Goal: Task Accomplishment & Management: Use online tool/utility

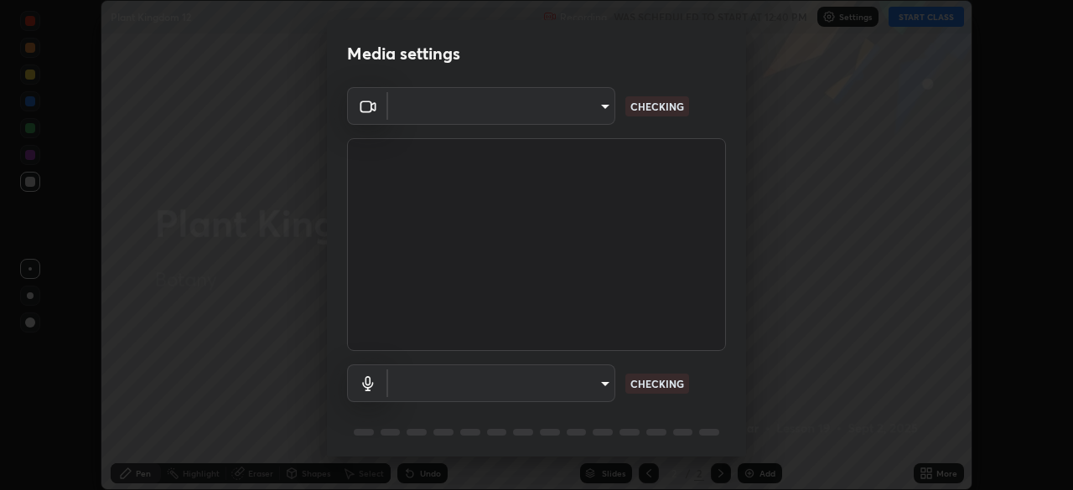
scroll to position [490, 1073]
type input "d09083ad4a5b3ab8ae62057d8f2cb79b708e7463ba98aed21a9df73dd7a6ff83"
click at [588, 384] on body "Erase all Plant Kingdom 12 Recording WAS SCHEDULED TO START AT 12:40 PM Setting…" at bounding box center [536, 245] width 1073 height 490
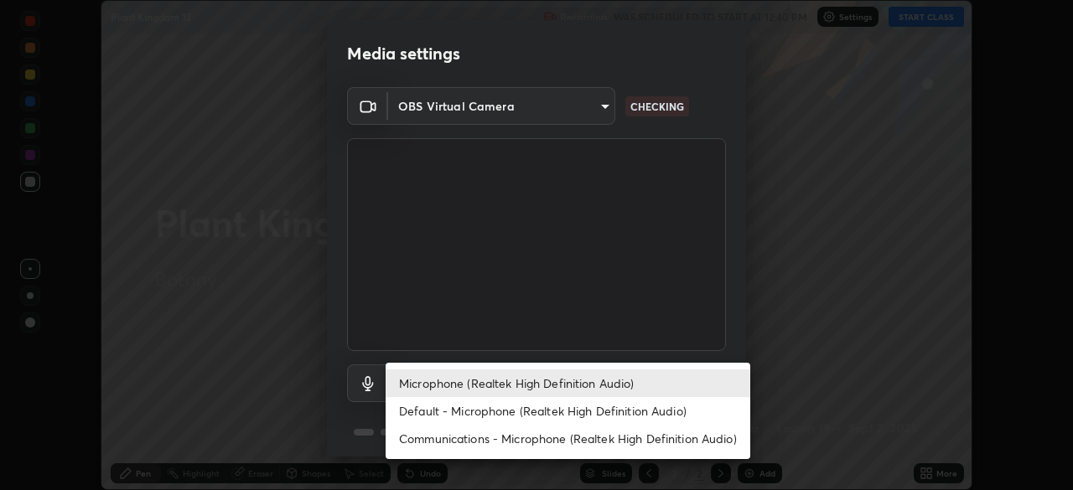
click at [573, 385] on li "Microphone (Realtek High Definition Audio)" at bounding box center [568, 384] width 365 height 28
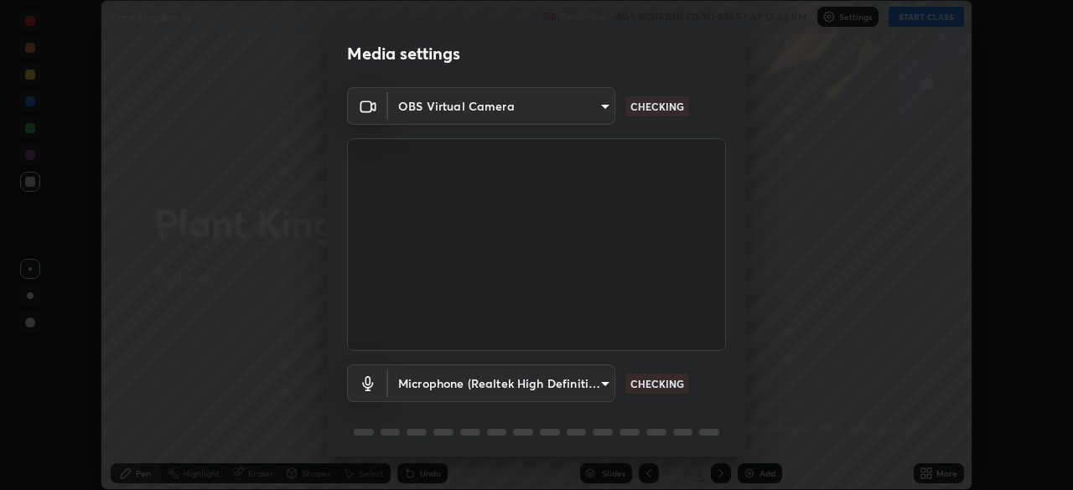
click at [588, 383] on body "Erase all Plant Kingdom 12 Recording WAS SCHEDULED TO START AT 12:40 PM Setting…" at bounding box center [536, 245] width 1073 height 490
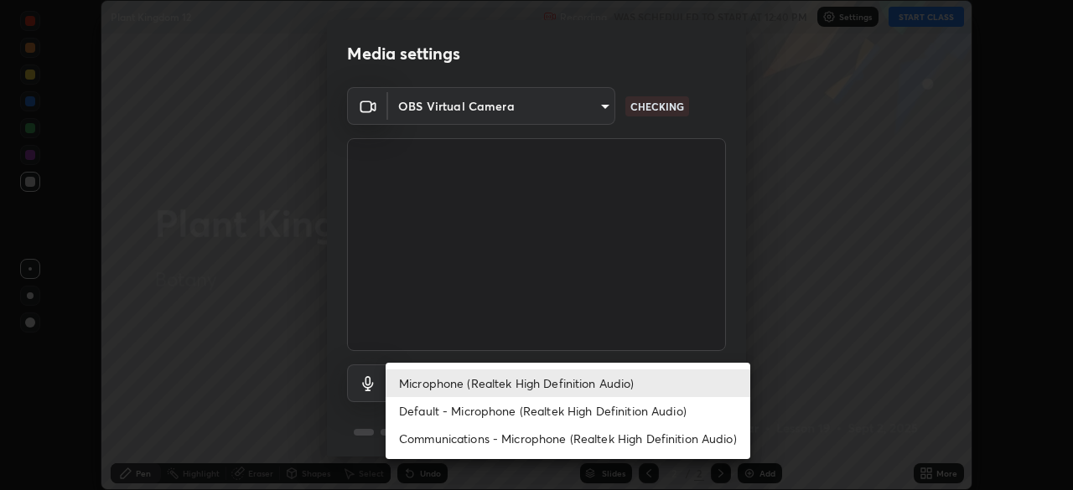
click at [577, 409] on li "Default - Microphone (Realtek High Definition Audio)" at bounding box center [568, 411] width 365 height 28
type input "default"
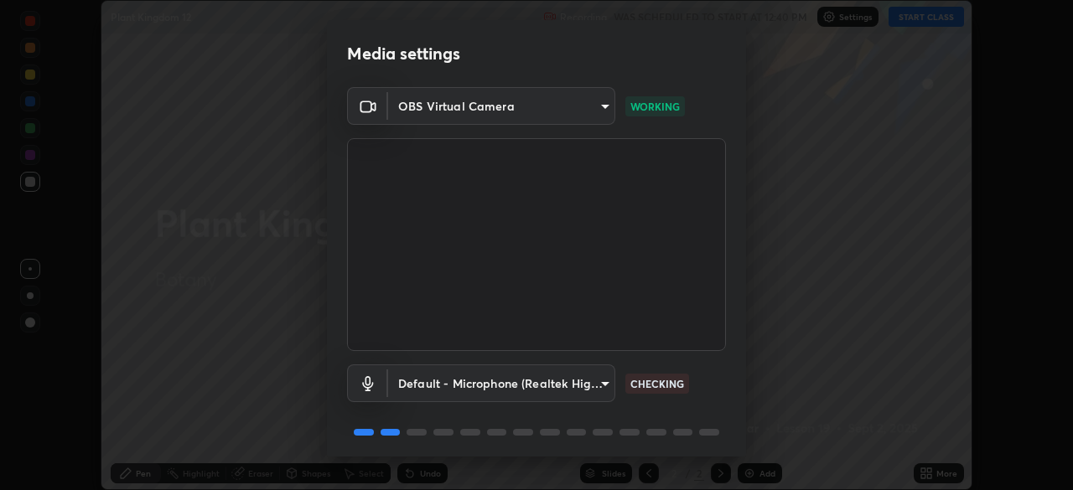
scroll to position [60, 0]
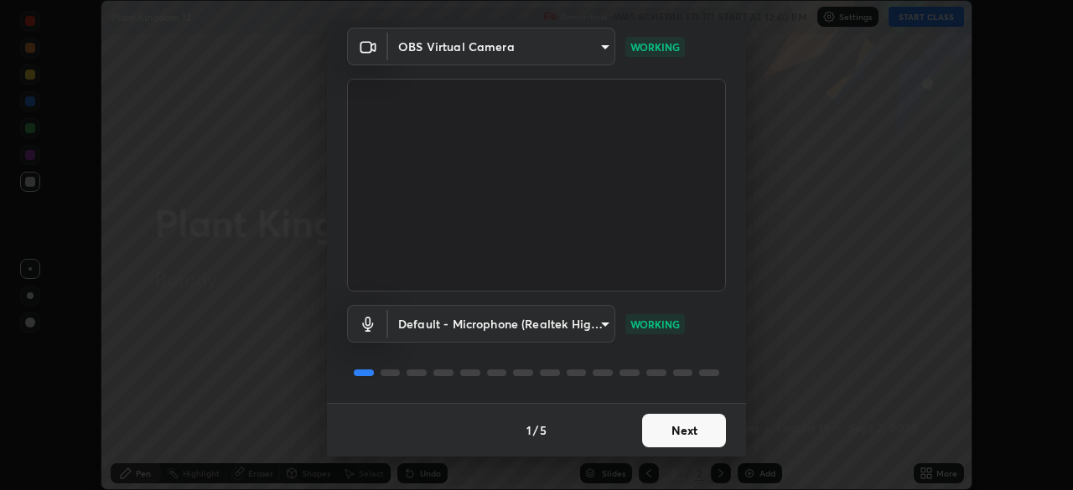
click at [697, 438] on button "Next" at bounding box center [684, 431] width 84 height 34
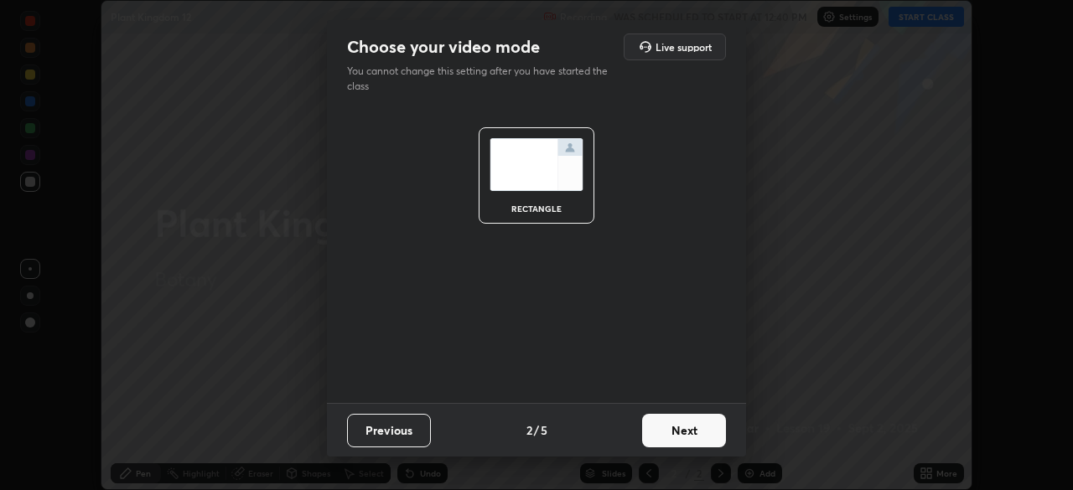
click at [698, 441] on button "Next" at bounding box center [684, 431] width 84 height 34
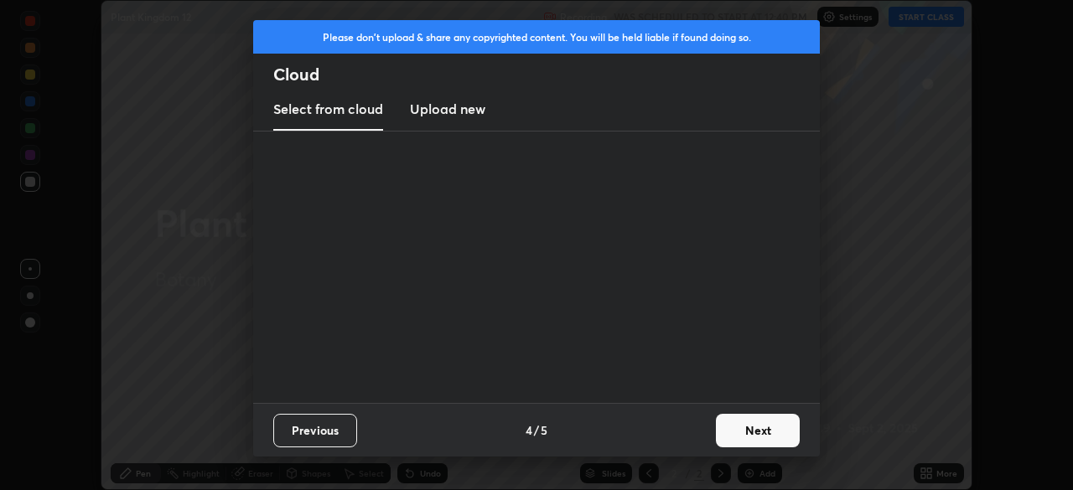
click at [717, 443] on button "Next" at bounding box center [758, 431] width 84 height 34
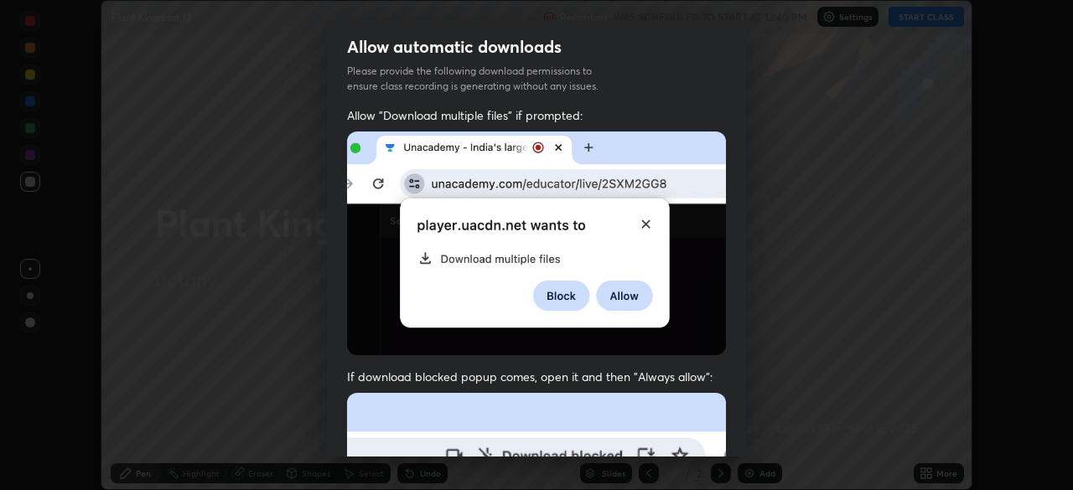
click at [614, 270] on img at bounding box center [536, 244] width 379 height 224
click at [651, 220] on img at bounding box center [536, 244] width 379 height 224
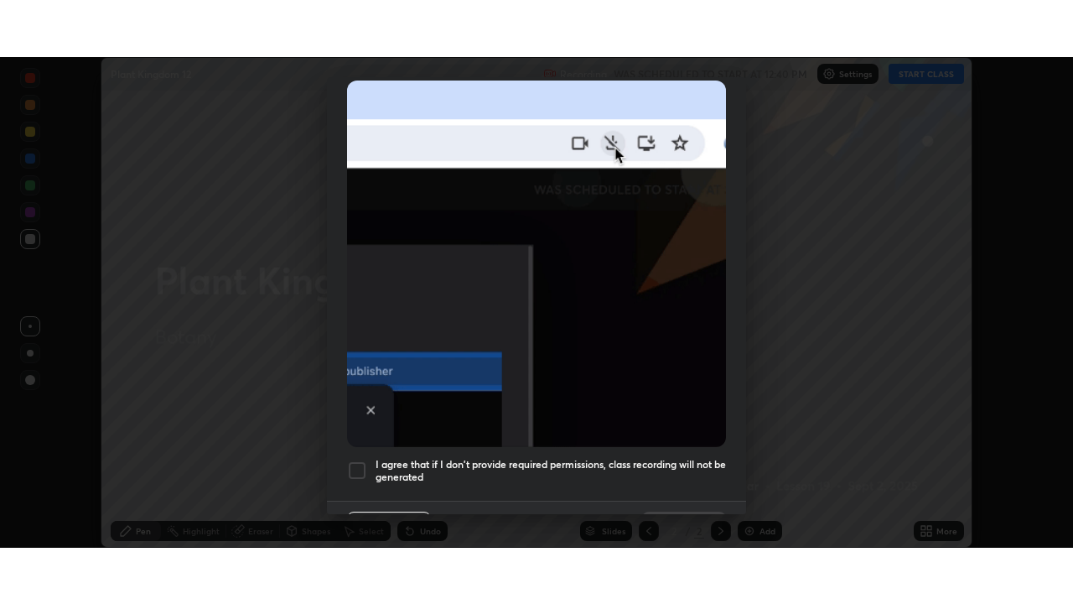
scroll to position [371, 0]
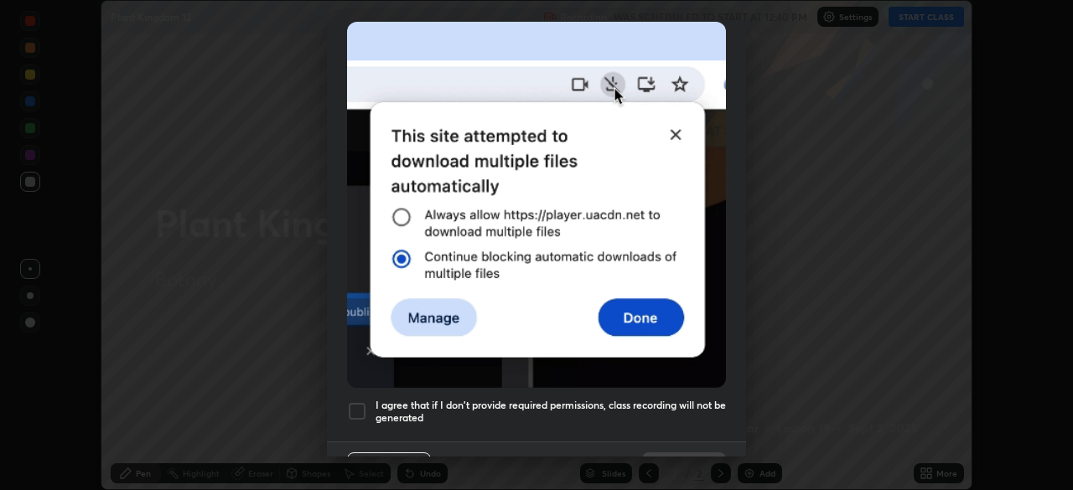
click at [541, 399] on h5 "I agree that if I don't provide required permissions, class recording will not …" at bounding box center [551, 412] width 350 height 26
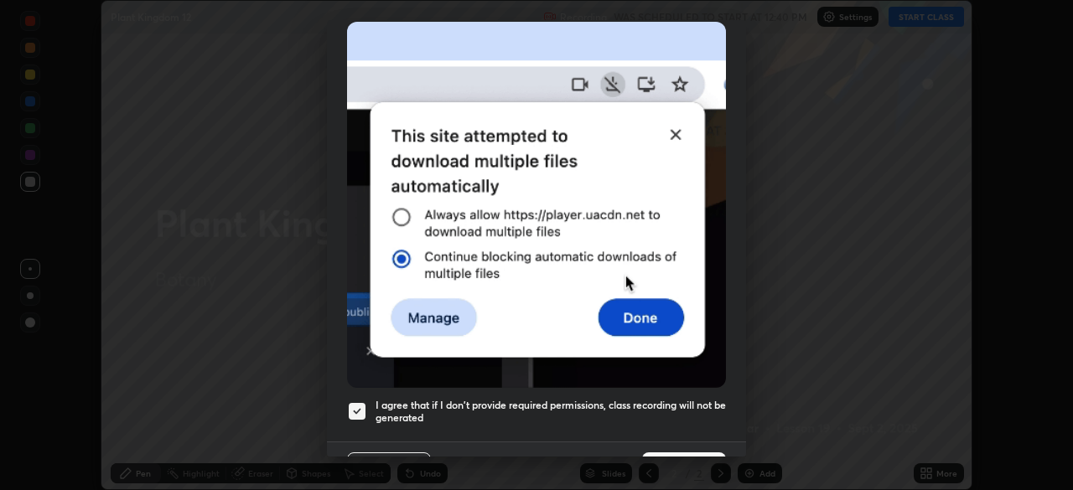
click at [681, 453] on button "Done" at bounding box center [684, 470] width 84 height 34
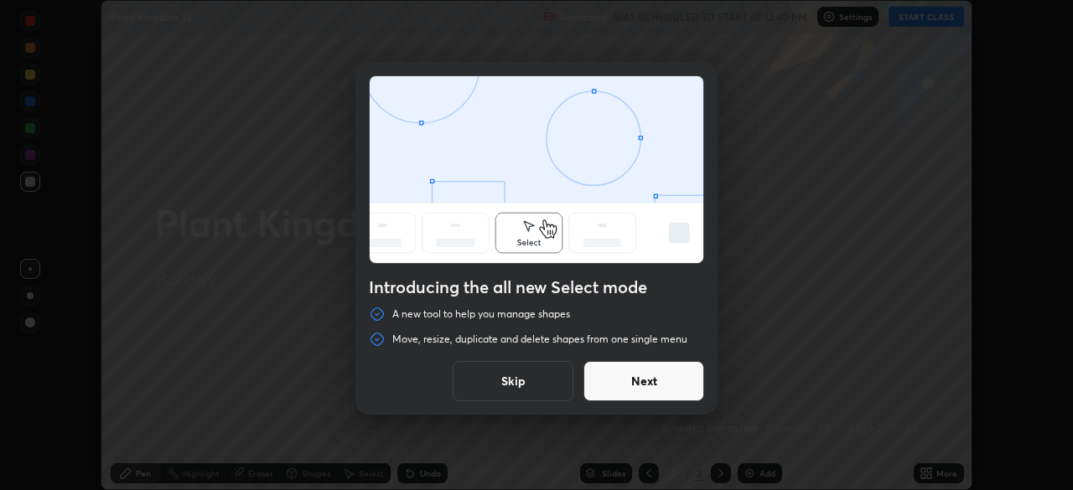
click at [620, 388] on button "Next" at bounding box center [643, 381] width 121 height 40
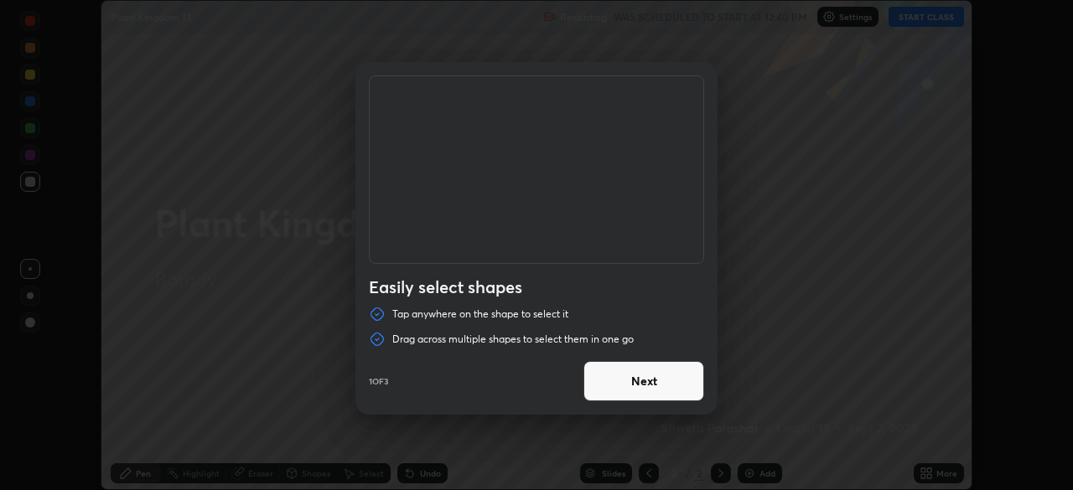
click at [637, 374] on button "Next" at bounding box center [643, 381] width 121 height 40
click at [615, 382] on button "Next" at bounding box center [643, 381] width 121 height 40
click at [784, 272] on div "Duplicate or delete a shape Duplicate or delete selected shapes quickly by usin…" at bounding box center [536, 245] width 1073 height 490
click at [630, 391] on button "Done" at bounding box center [643, 381] width 121 height 40
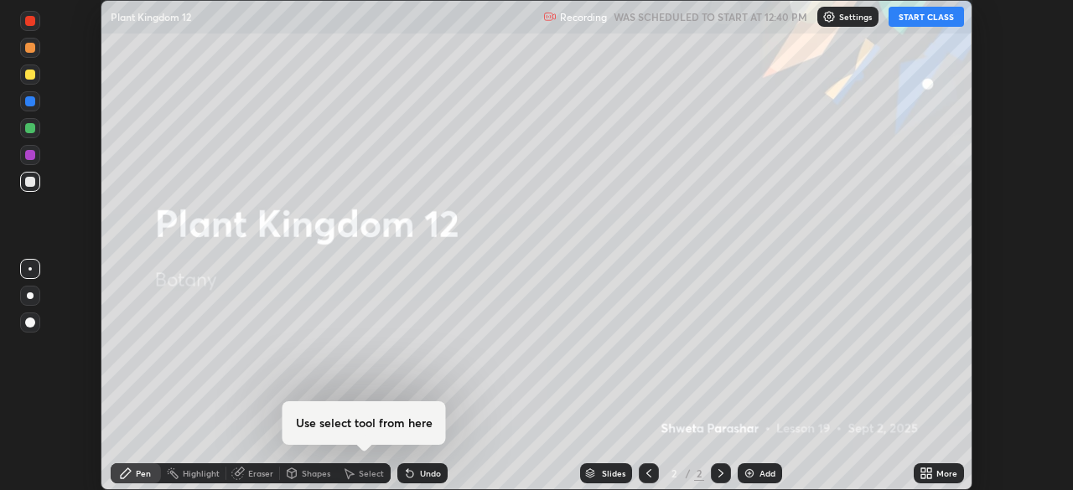
click at [916, 20] on button "START CLASS" at bounding box center [926, 17] width 75 height 20
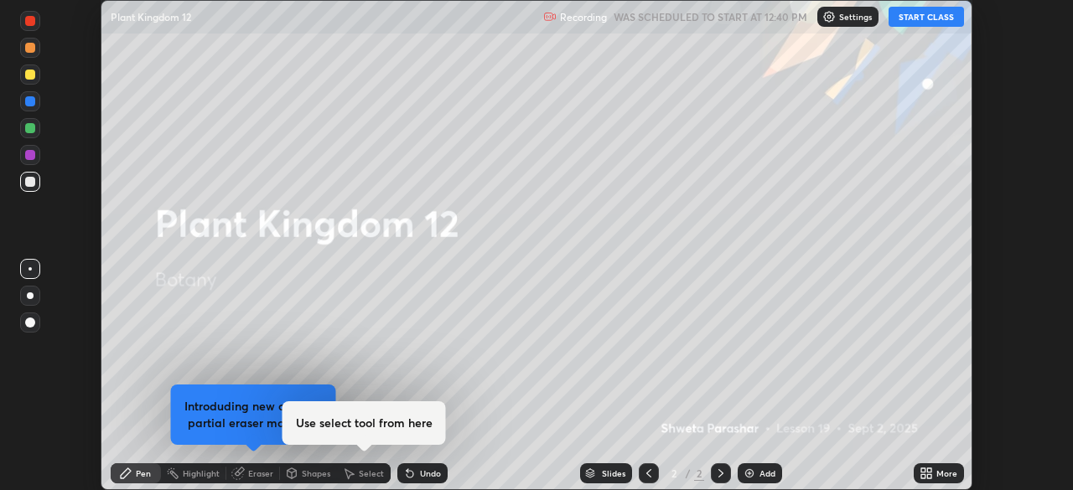
click at [912, 23] on button "START CLASS" at bounding box center [926, 17] width 75 height 20
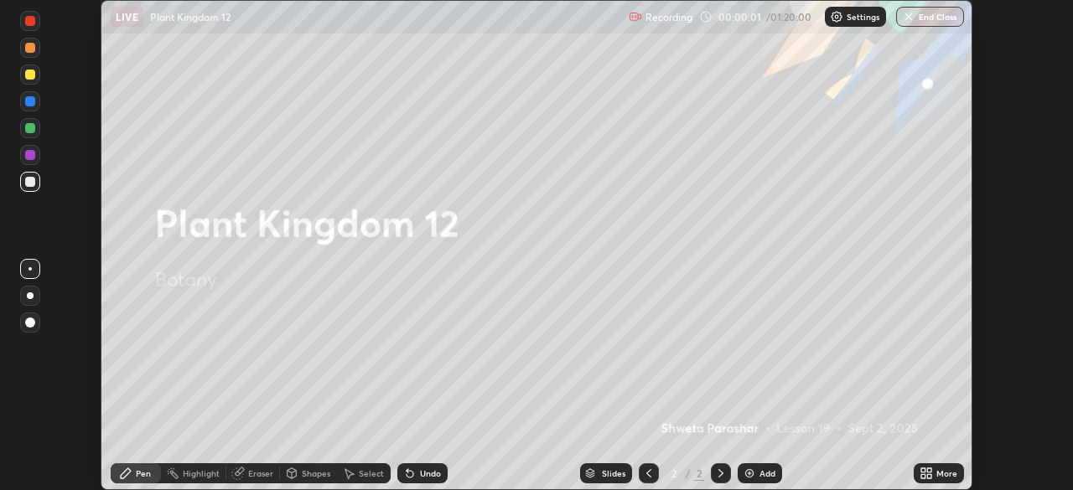
click at [929, 469] on icon at bounding box center [929, 471] width 4 height 4
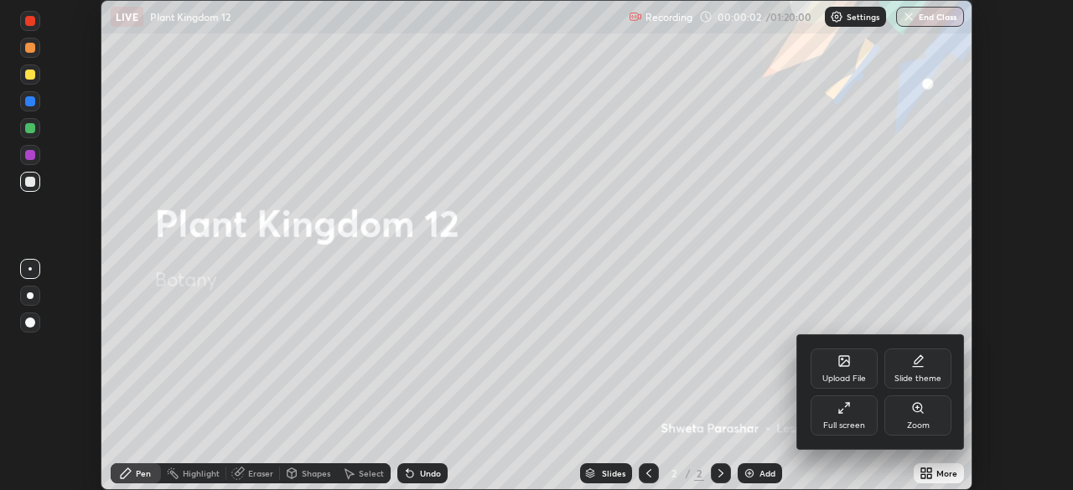
click at [852, 414] on div "Full screen" at bounding box center [844, 416] width 67 height 40
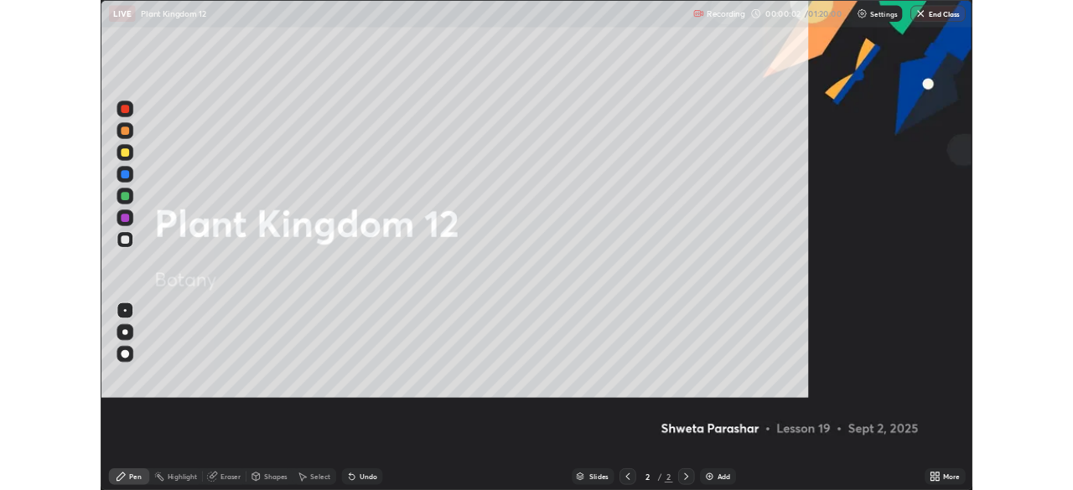
scroll to position [604, 1073]
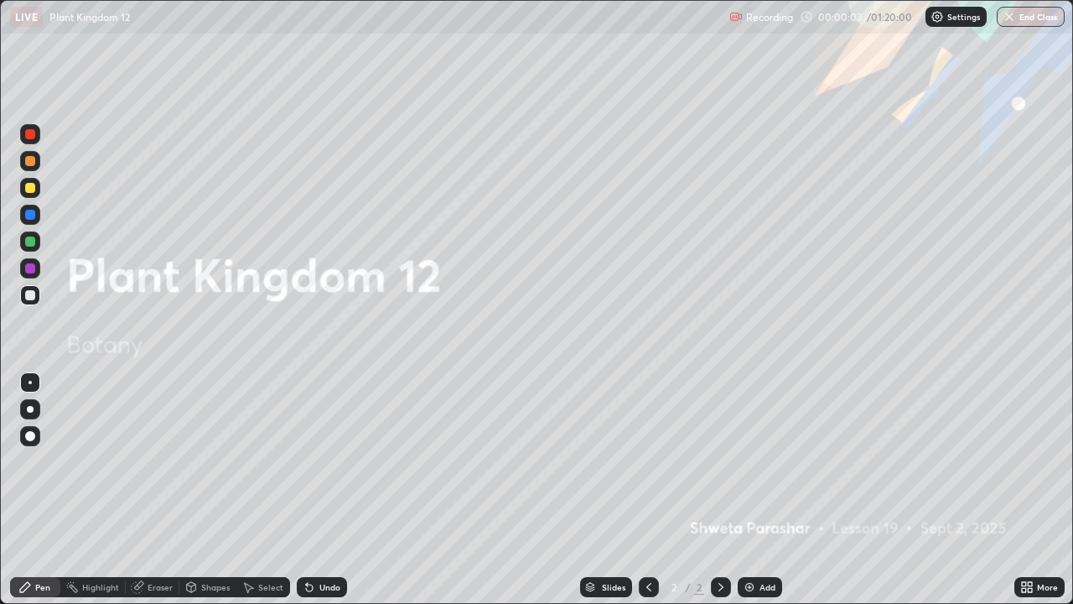
click at [762, 490] on div "Add" at bounding box center [768, 587] width 16 height 8
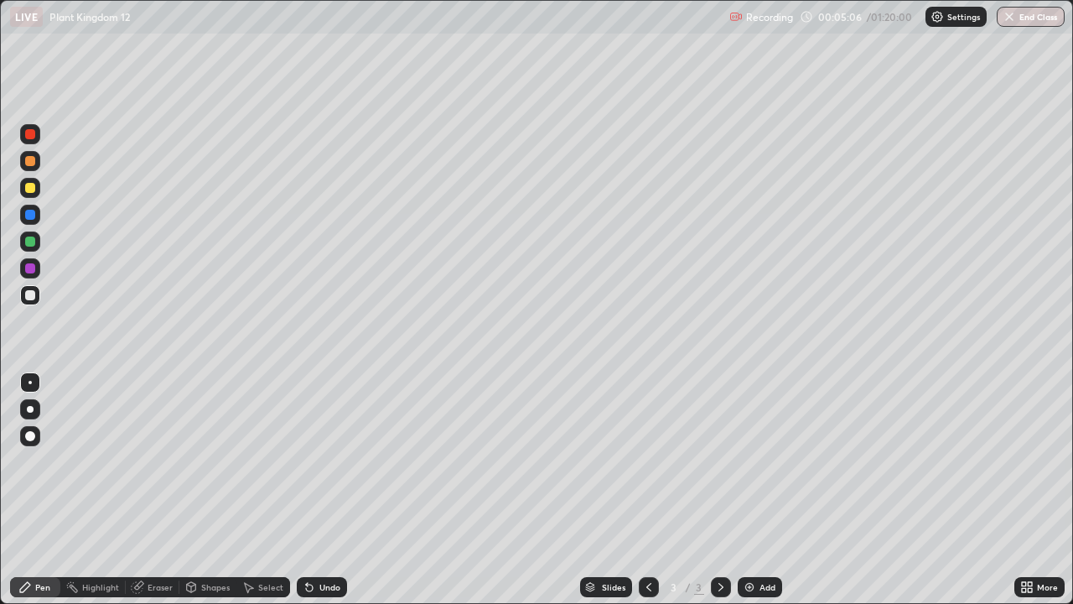
click at [30, 409] on div at bounding box center [30, 409] width 7 height 7
click at [31, 167] on div at bounding box center [30, 161] width 20 height 20
click at [34, 217] on div at bounding box center [30, 215] width 10 height 10
click at [30, 297] on div at bounding box center [30, 295] width 10 height 10
click at [325, 490] on div "Undo" at bounding box center [329, 587] width 21 height 8
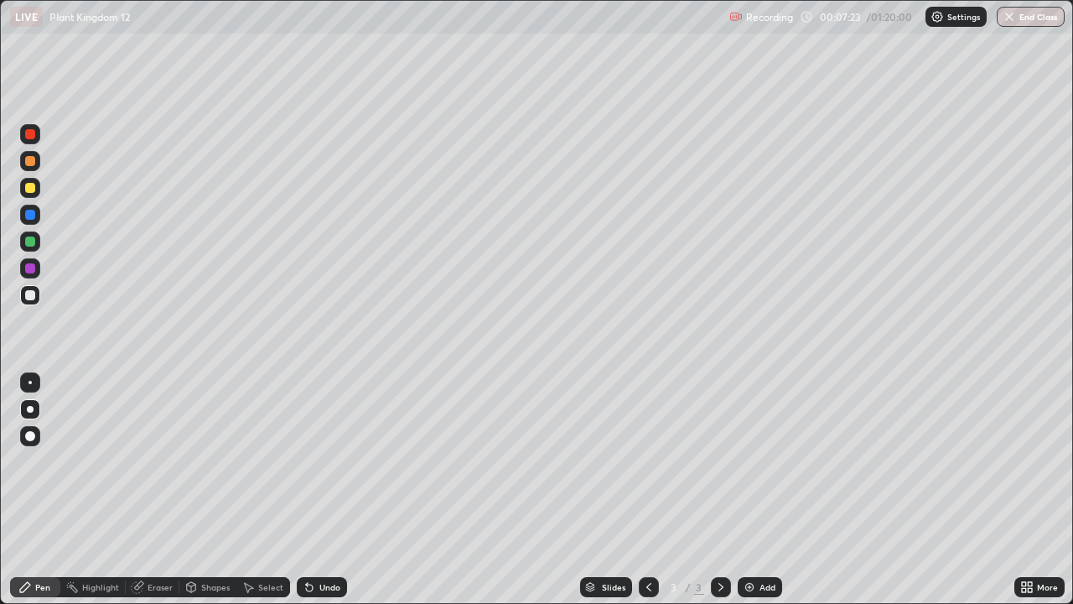
click at [327, 490] on div "Undo" at bounding box center [329, 587] width 21 height 8
click at [326, 490] on div "Undo" at bounding box center [329, 587] width 21 height 8
click at [327, 490] on div "Undo" at bounding box center [329, 587] width 21 height 8
click at [325, 490] on div "Undo" at bounding box center [329, 587] width 21 height 8
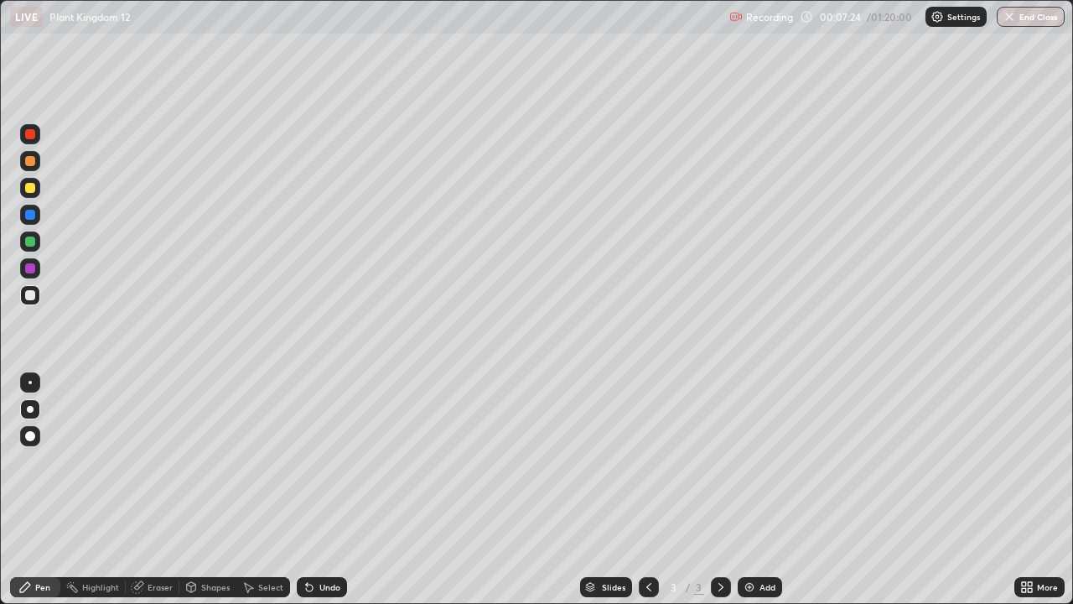
click at [325, 490] on div "Undo" at bounding box center [329, 587] width 21 height 8
click at [326, 490] on div "Undo" at bounding box center [329, 587] width 21 height 8
click at [325, 490] on div "Undo" at bounding box center [322, 587] width 50 height 20
click at [325, 490] on div "Undo" at bounding box center [329, 587] width 21 height 8
click at [324, 490] on div "Undo" at bounding box center [329, 587] width 21 height 8
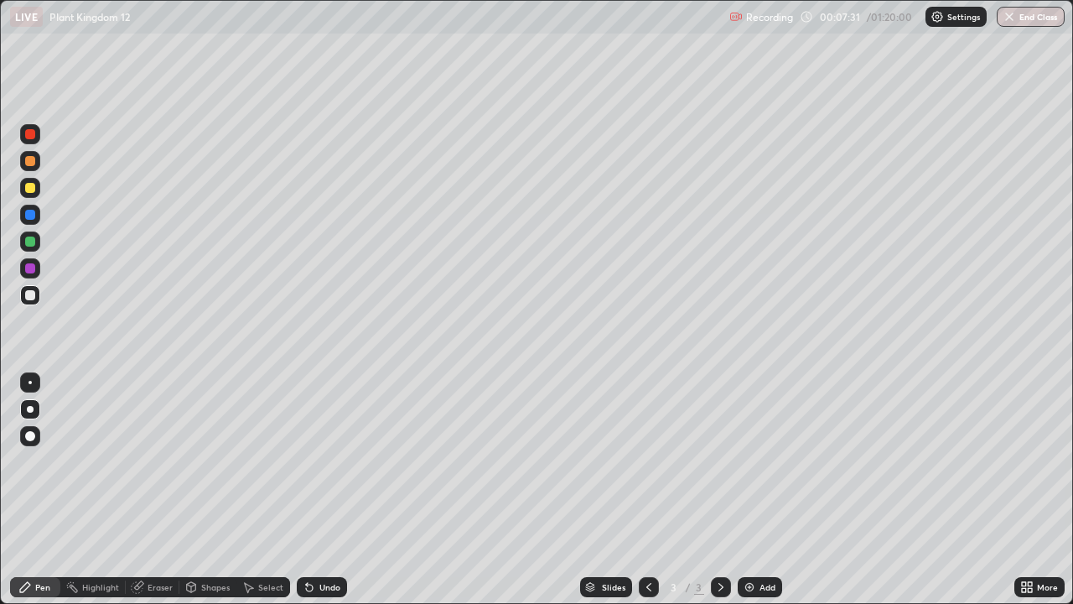
click at [319, 490] on div "Undo" at bounding box center [329, 587] width 21 height 8
click at [320, 490] on div "Undo" at bounding box center [329, 587] width 21 height 8
click at [268, 490] on div "Select" at bounding box center [270, 587] width 25 height 8
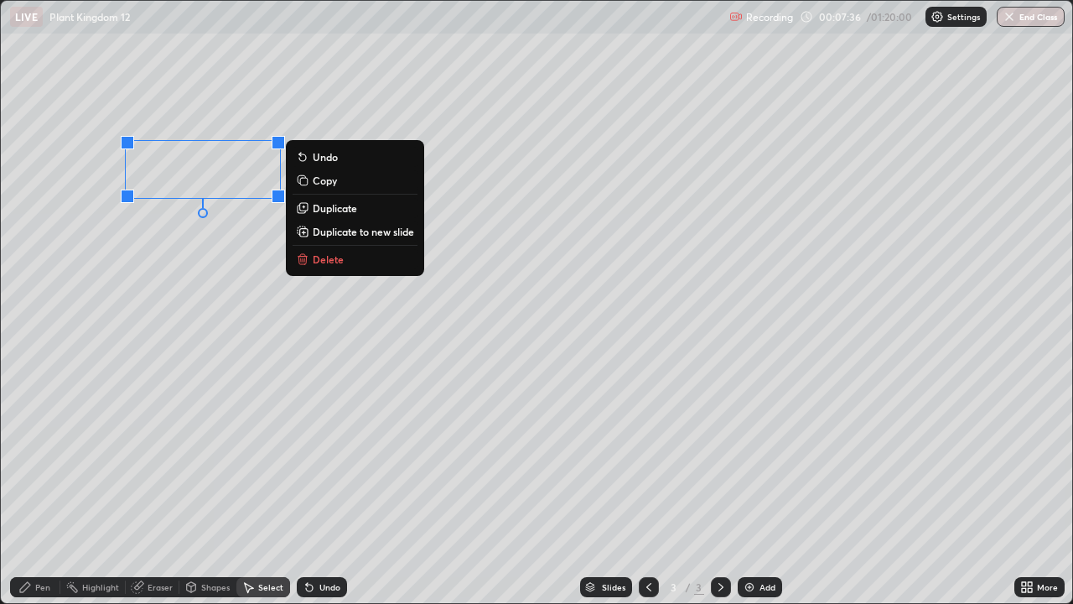
click at [334, 255] on p "Delete" at bounding box center [328, 258] width 31 height 13
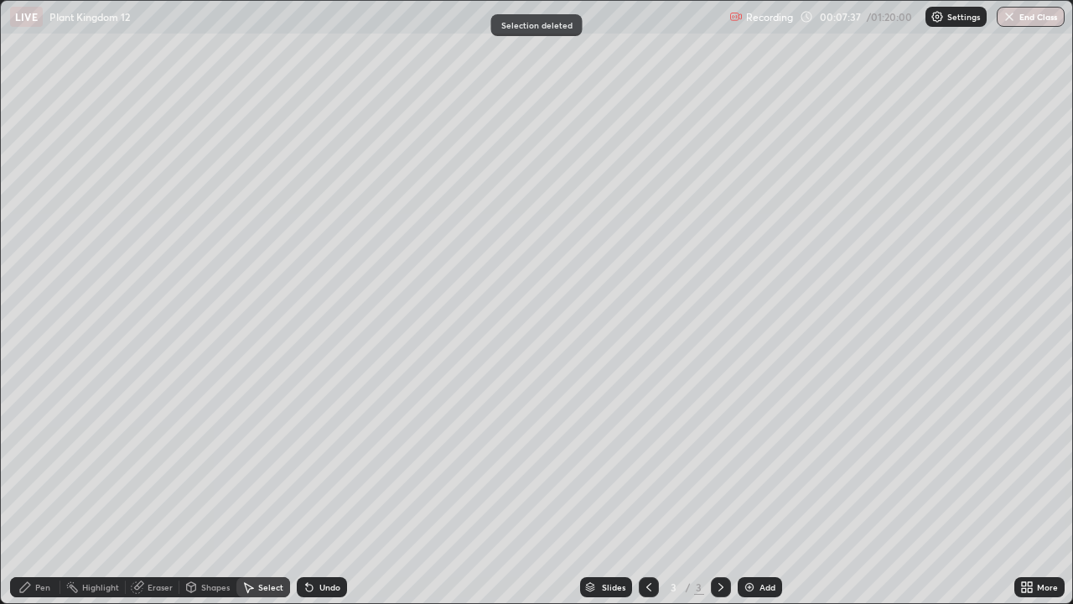
click at [29, 490] on icon at bounding box center [24, 586] width 13 height 13
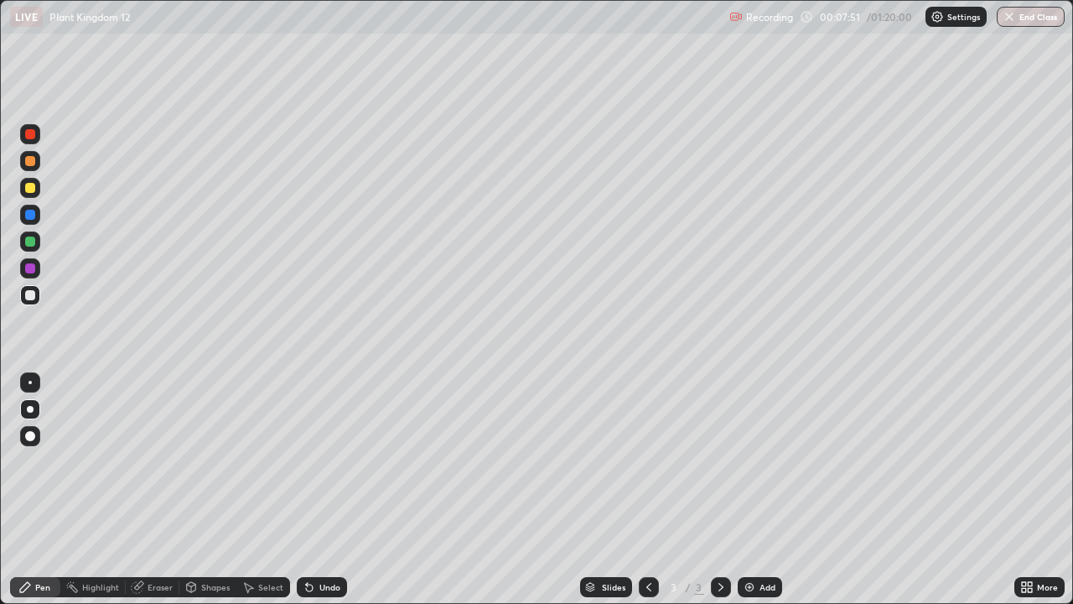
click at [324, 490] on div "Undo" at bounding box center [329, 587] width 21 height 8
click at [319, 490] on div "Undo" at bounding box center [329, 587] width 21 height 8
click at [325, 490] on div "Undo" at bounding box center [322, 587] width 50 height 20
click at [322, 490] on div "Undo" at bounding box center [322, 587] width 50 height 20
click at [324, 490] on div "Undo" at bounding box center [329, 587] width 21 height 8
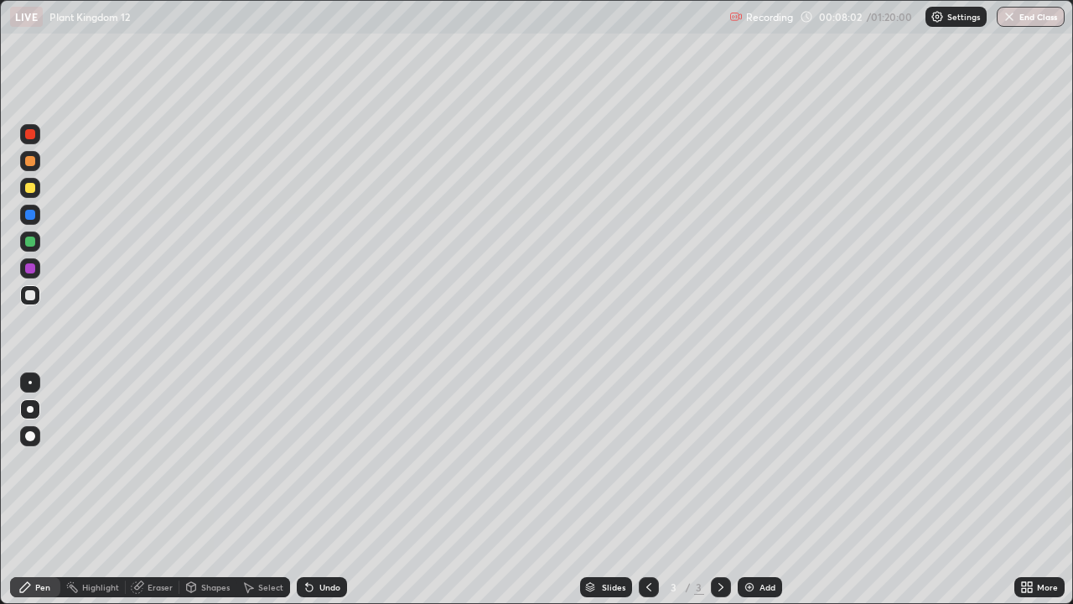
click at [315, 490] on div "Undo" at bounding box center [322, 587] width 50 height 20
click at [319, 490] on div "Undo" at bounding box center [322, 587] width 50 height 20
click at [252, 490] on icon at bounding box center [247, 586] width 13 height 13
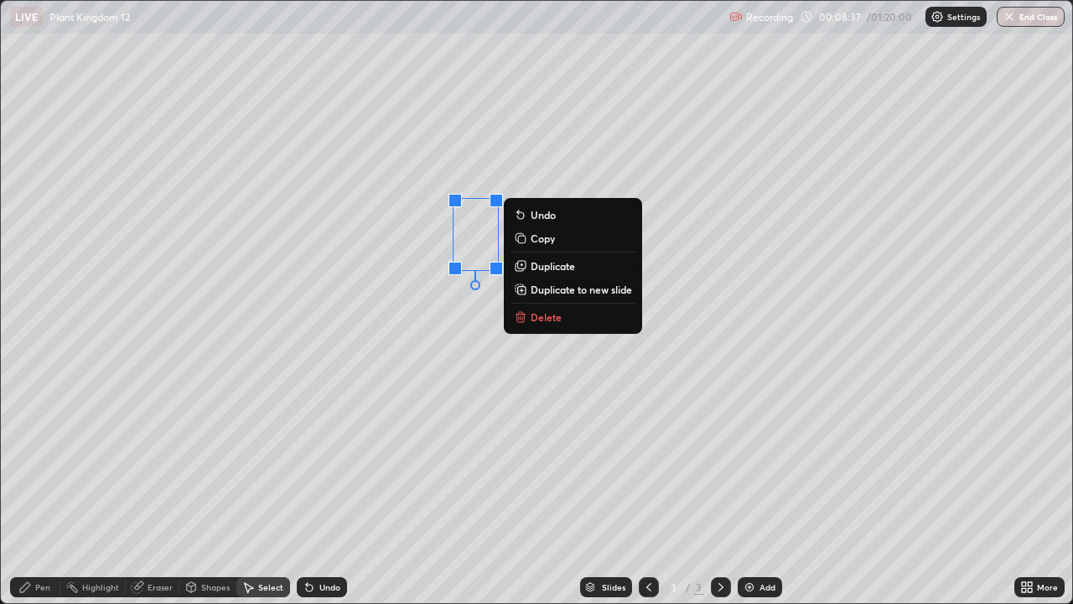
click at [464, 266] on div "0 ° Undo Copy Duplicate Duplicate to new slide Delete" at bounding box center [536, 302] width 1071 height 602
click at [406, 447] on div "0 ° Undo Copy Duplicate Duplicate to new slide Delete" at bounding box center [536, 302] width 1071 height 602
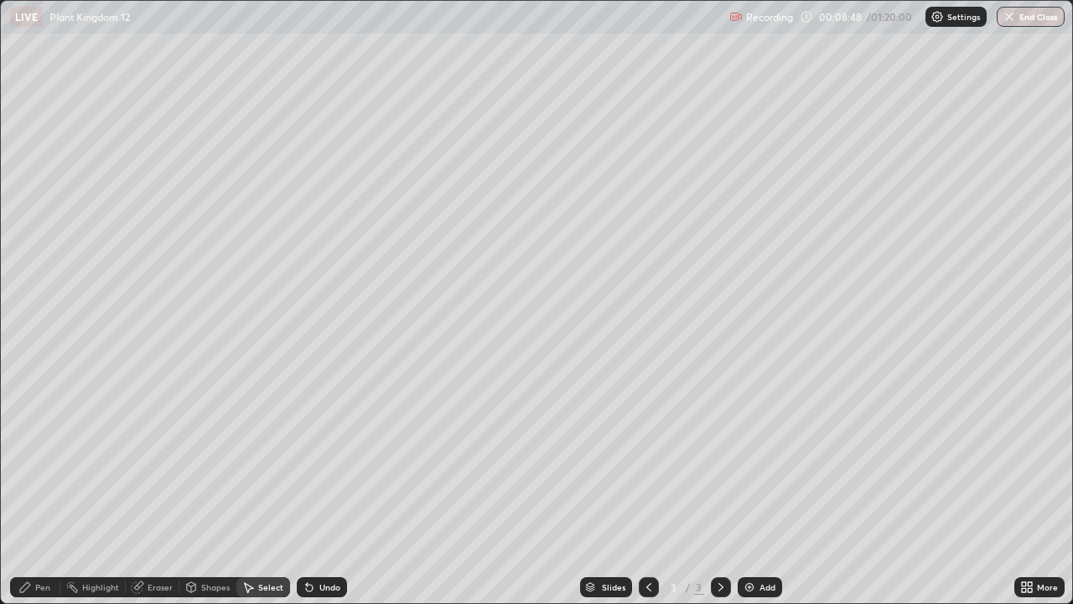
click at [34, 490] on div "Pen" at bounding box center [35, 587] width 50 height 20
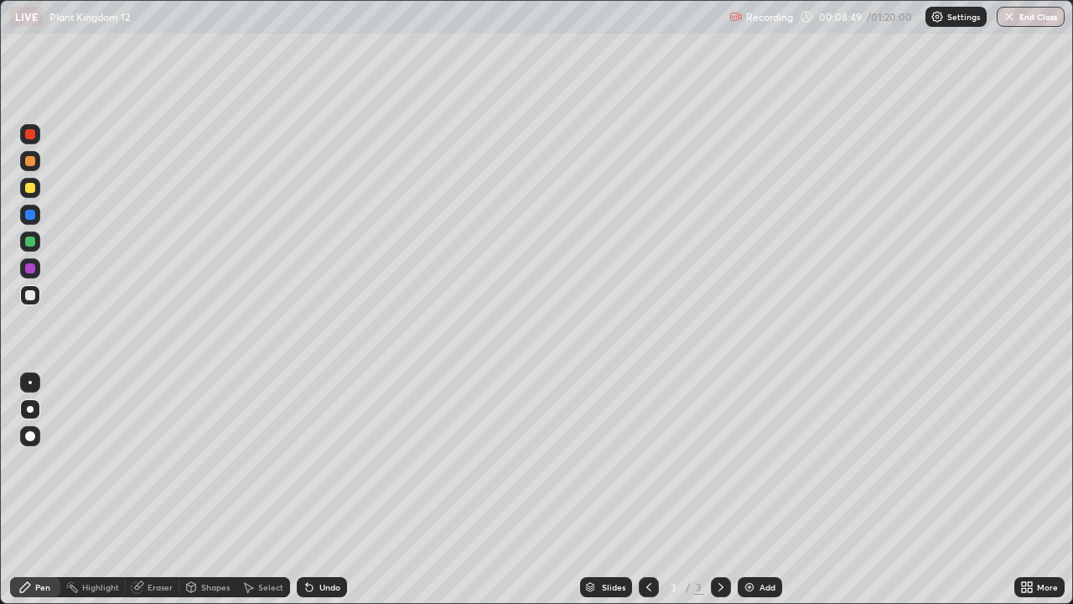
click at [31, 275] on div at bounding box center [30, 268] width 20 height 20
click at [31, 246] on div at bounding box center [30, 241] width 10 height 10
click at [259, 490] on div "Select" at bounding box center [270, 587] width 25 height 8
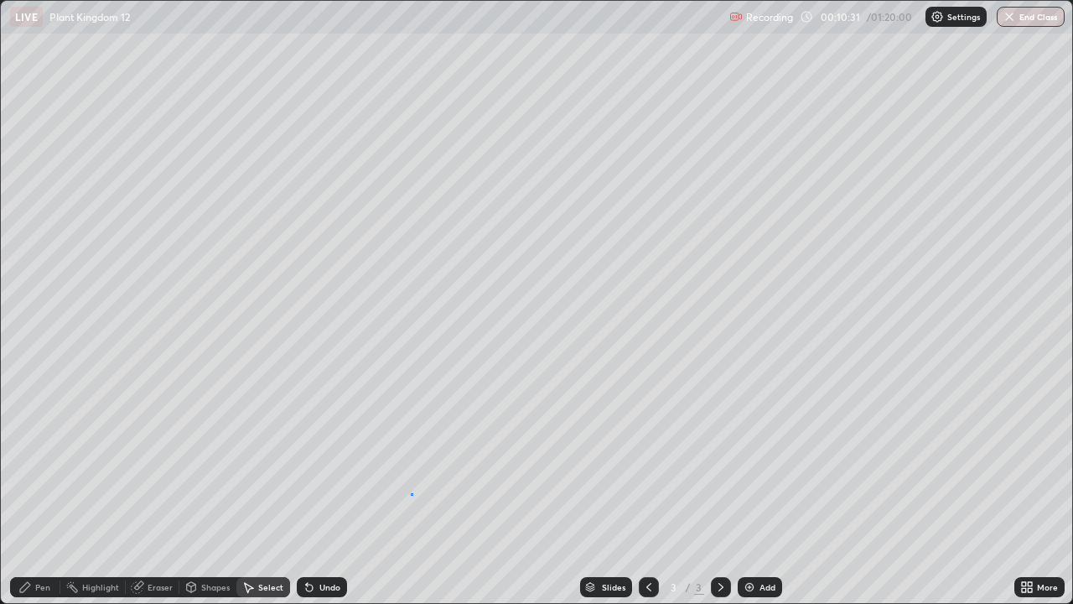
click at [411, 490] on div "0 ° Undo Copy Duplicate Duplicate to new slide Delete" at bounding box center [536, 302] width 1071 height 602
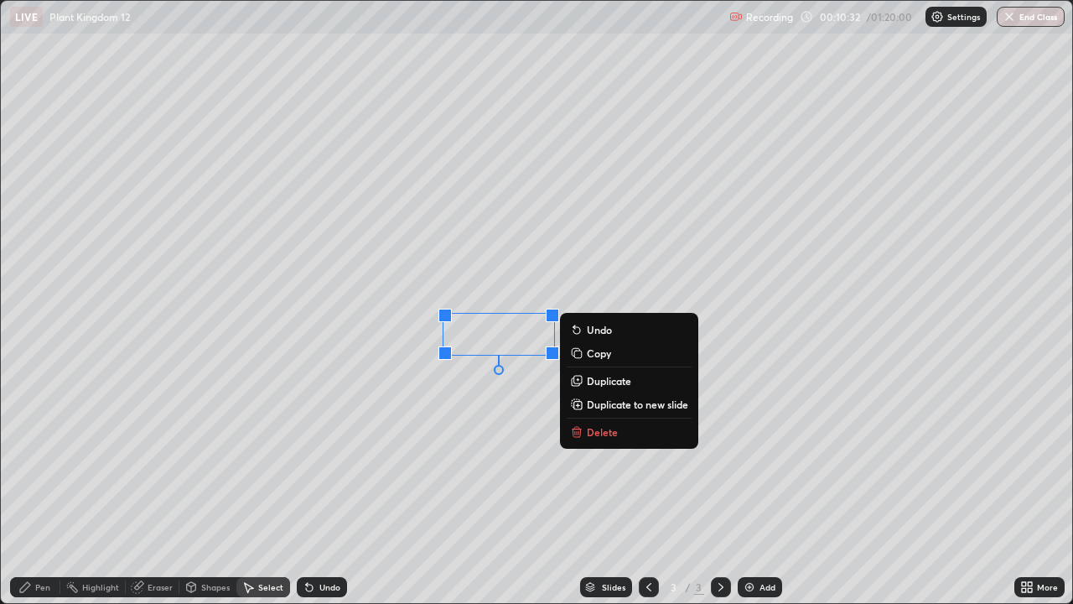
click at [609, 428] on p "Delete" at bounding box center [602, 431] width 31 height 13
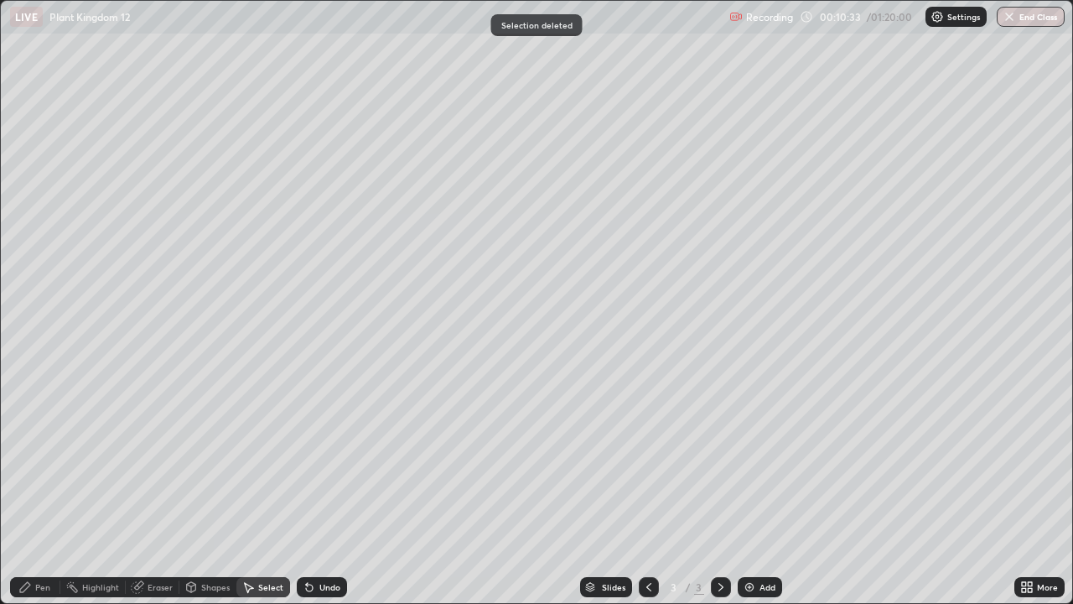
click at [35, 490] on div "Pen" at bounding box center [42, 587] width 15 height 8
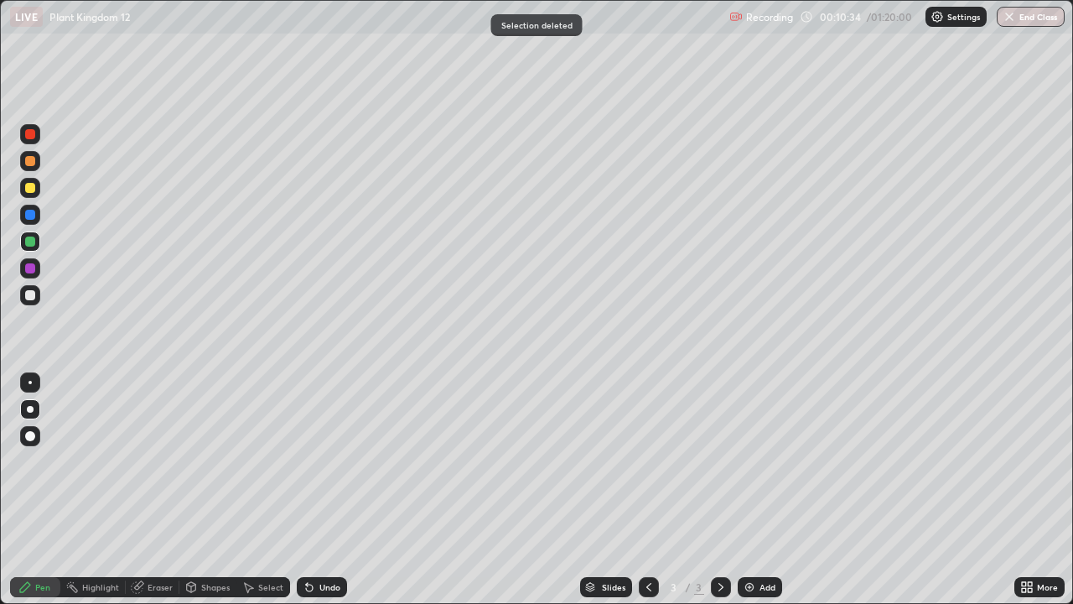
click at [33, 298] on div at bounding box center [30, 295] width 10 height 10
click at [29, 245] on div at bounding box center [30, 241] width 10 height 10
click at [265, 490] on div "Select" at bounding box center [270, 587] width 25 height 8
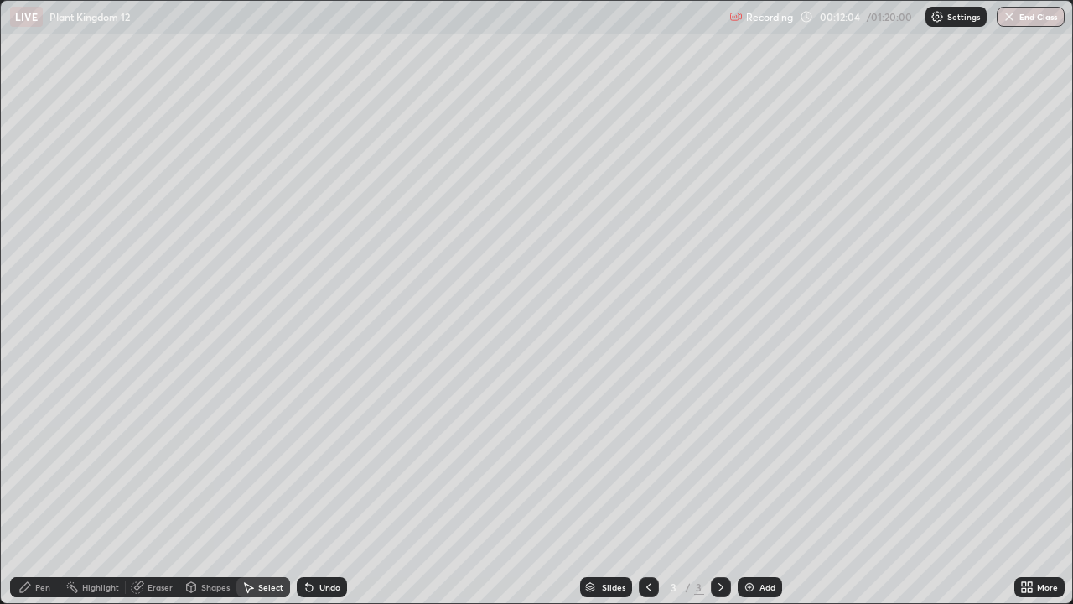
click at [54, 490] on div "Pen" at bounding box center [35, 587] width 50 height 20
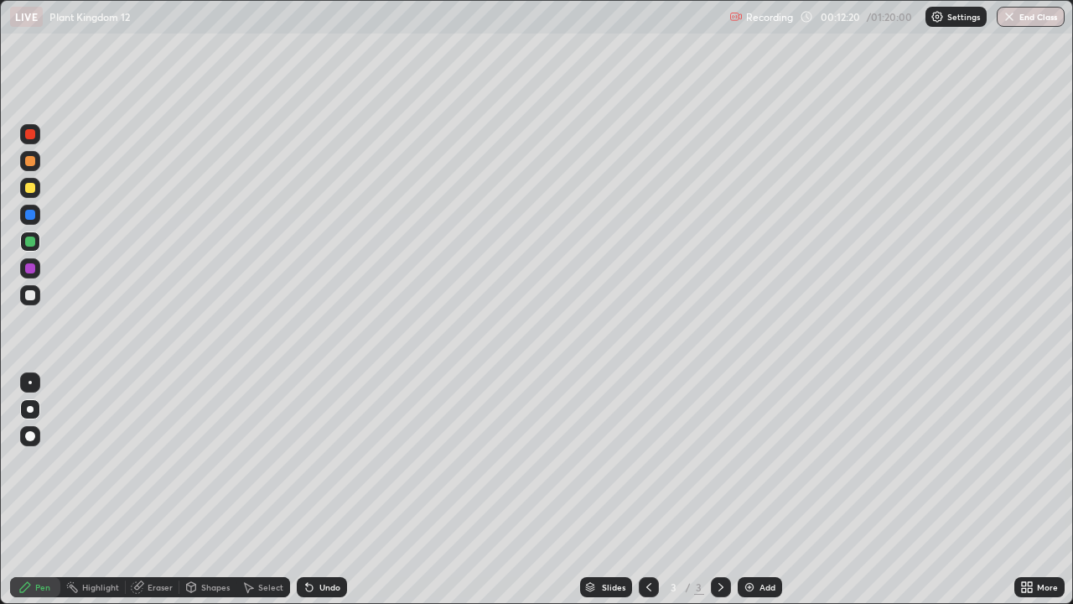
click at [764, 490] on div "Add" at bounding box center [768, 587] width 16 height 8
click at [30, 135] on div at bounding box center [30, 134] width 10 height 10
click at [29, 294] on div at bounding box center [30, 295] width 10 height 10
click at [25, 135] on div at bounding box center [30, 134] width 10 height 10
click at [649, 490] on icon at bounding box center [648, 586] width 13 height 13
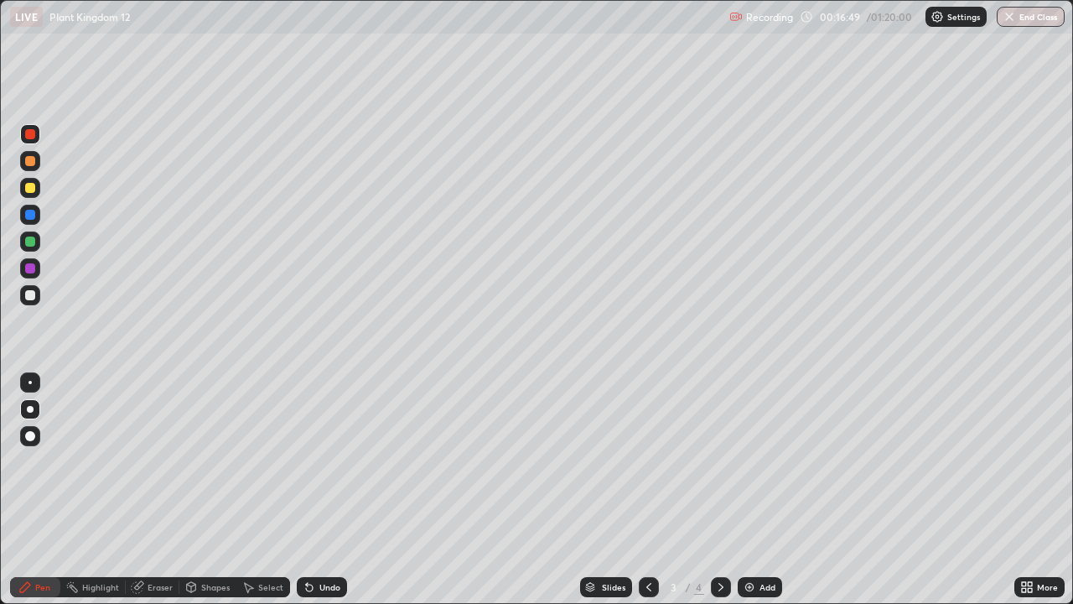
click at [148, 490] on div "Eraser" at bounding box center [160, 587] width 25 height 8
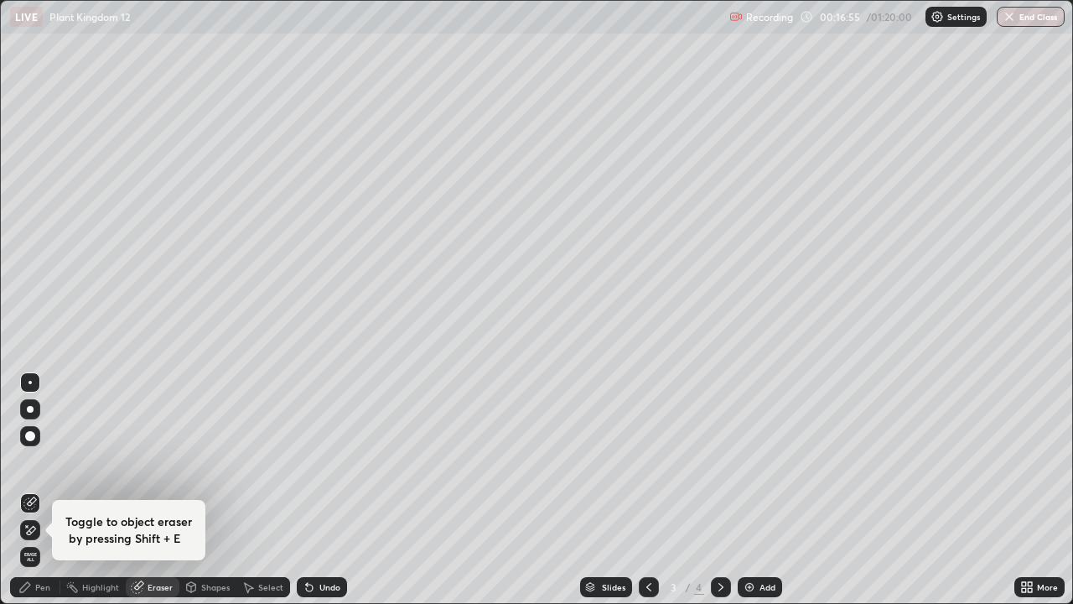
click at [25, 490] on icon at bounding box center [24, 586] width 13 height 13
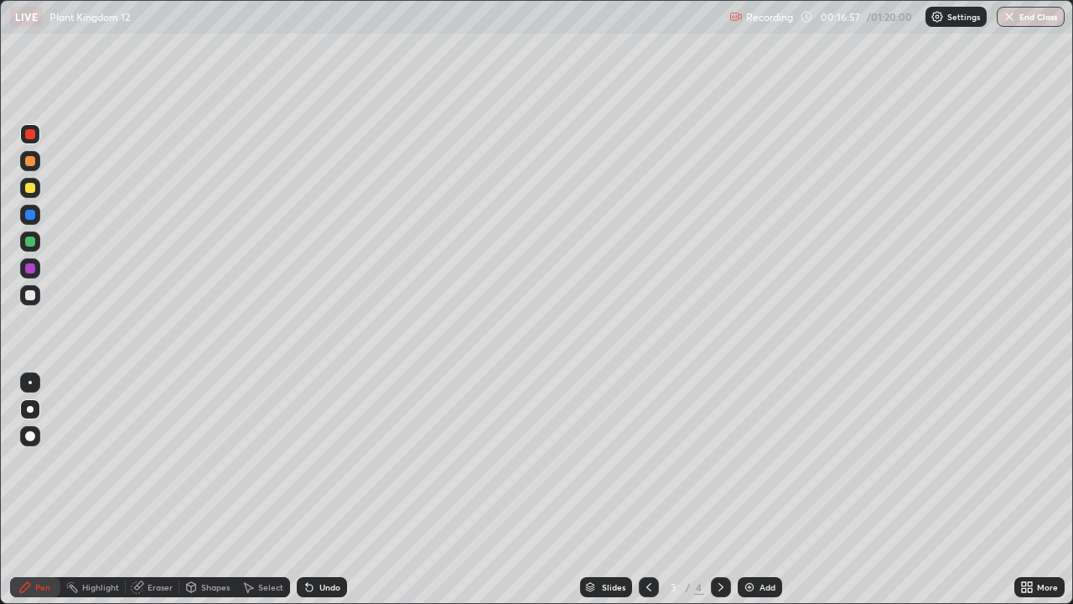
click at [29, 188] on div at bounding box center [30, 188] width 10 height 10
click at [307, 490] on icon at bounding box center [309, 587] width 7 height 7
click at [319, 490] on div "Undo" at bounding box center [329, 587] width 21 height 8
click at [320, 490] on div "Undo" at bounding box center [329, 587] width 21 height 8
click at [719, 490] on icon at bounding box center [720, 586] width 13 height 13
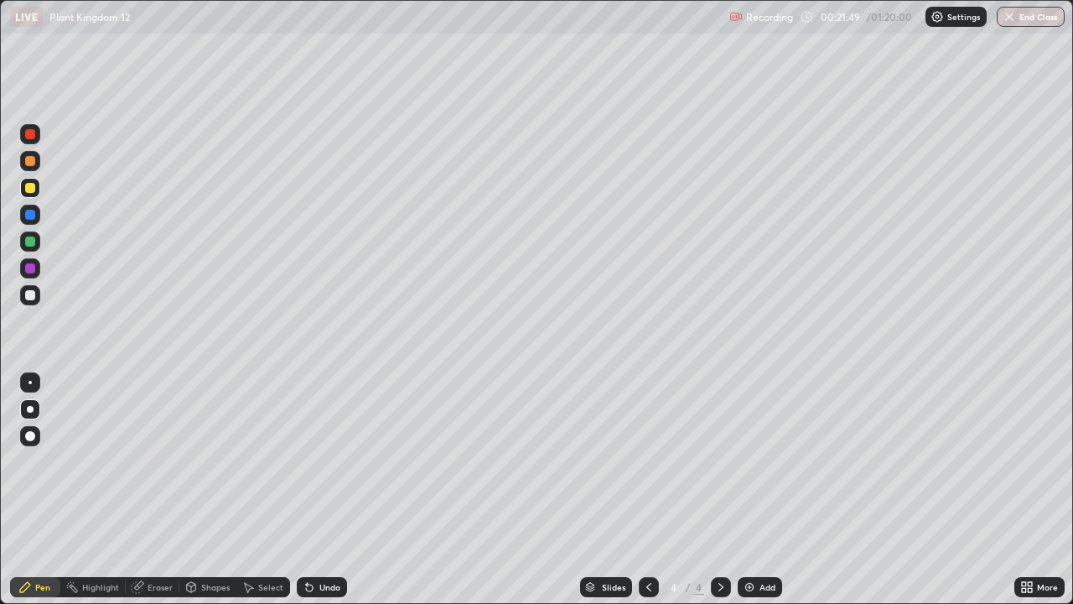
click at [148, 490] on div "Eraser" at bounding box center [153, 587] width 54 height 20
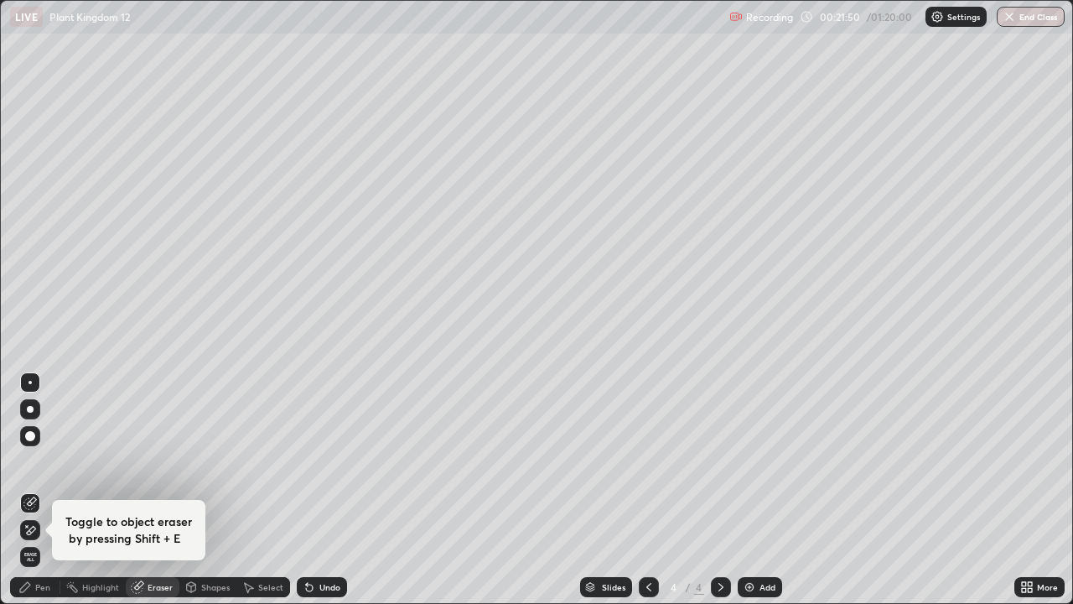
click at [19, 490] on icon at bounding box center [24, 586] width 13 height 13
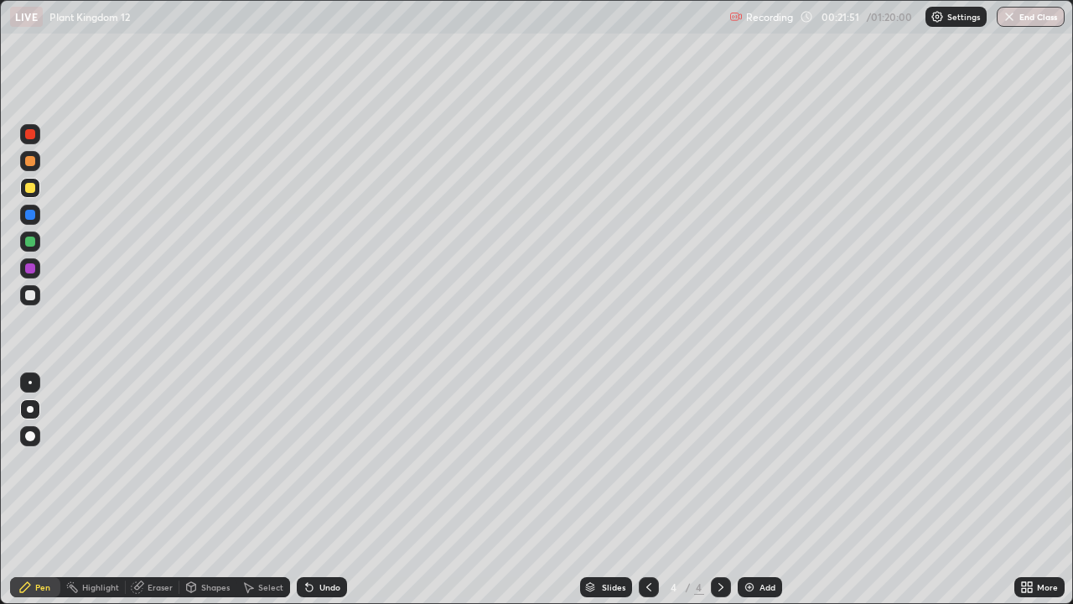
click at [33, 159] on div at bounding box center [30, 161] width 10 height 10
click at [30, 138] on div at bounding box center [30, 134] width 10 height 10
click at [34, 244] on div at bounding box center [30, 241] width 20 height 20
click at [319, 490] on div "Undo" at bounding box center [329, 587] width 21 height 8
click at [316, 490] on div "Undo" at bounding box center [322, 587] width 50 height 20
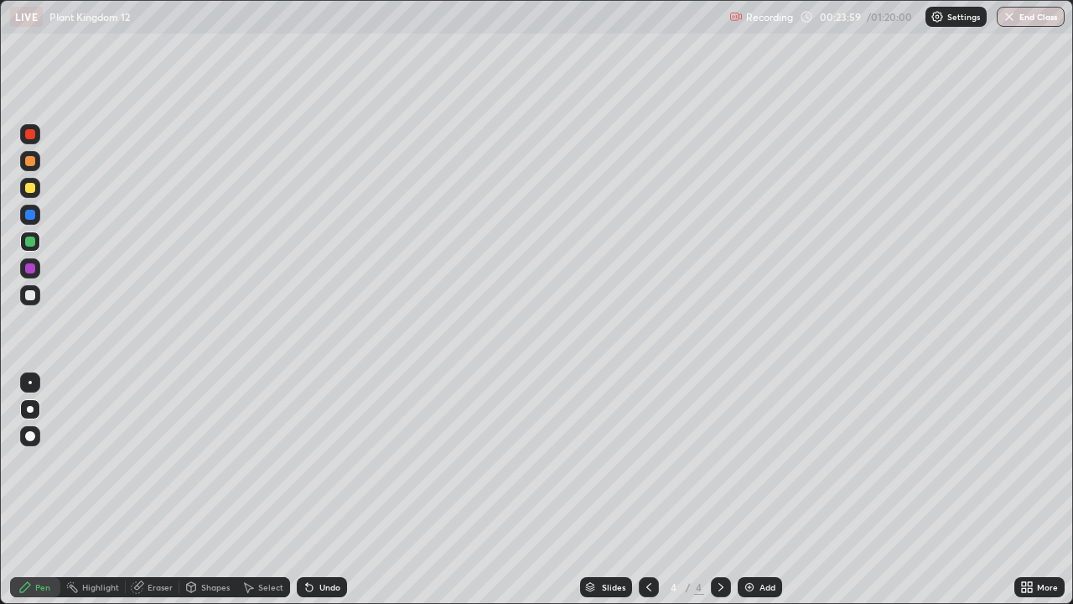
click at [640, 490] on div at bounding box center [649, 587] width 20 height 20
click at [27, 158] on div at bounding box center [30, 161] width 10 height 10
click at [714, 490] on icon at bounding box center [720, 586] width 13 height 13
click at [324, 490] on div "Undo" at bounding box center [329, 587] width 21 height 8
click at [34, 184] on div at bounding box center [30, 188] width 10 height 10
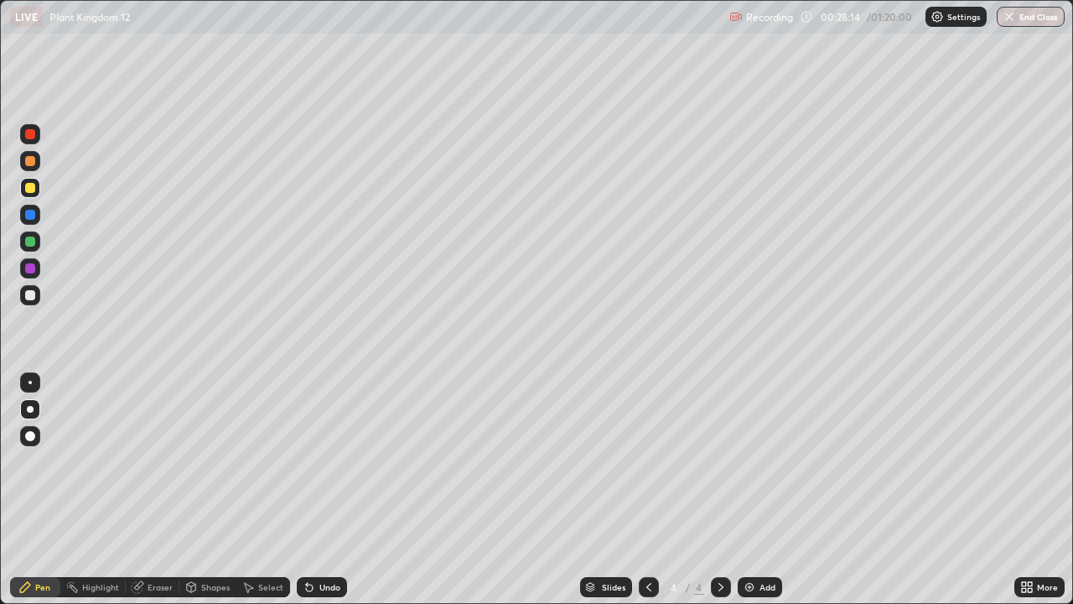
click at [647, 490] on icon at bounding box center [648, 586] width 13 height 13
click at [719, 490] on icon at bounding box center [720, 586] width 13 height 13
click at [43, 490] on div "Pen" at bounding box center [42, 587] width 15 height 8
click at [32, 140] on div at bounding box center [30, 134] width 20 height 20
click at [108, 490] on div "Highlight" at bounding box center [100, 587] width 37 height 8
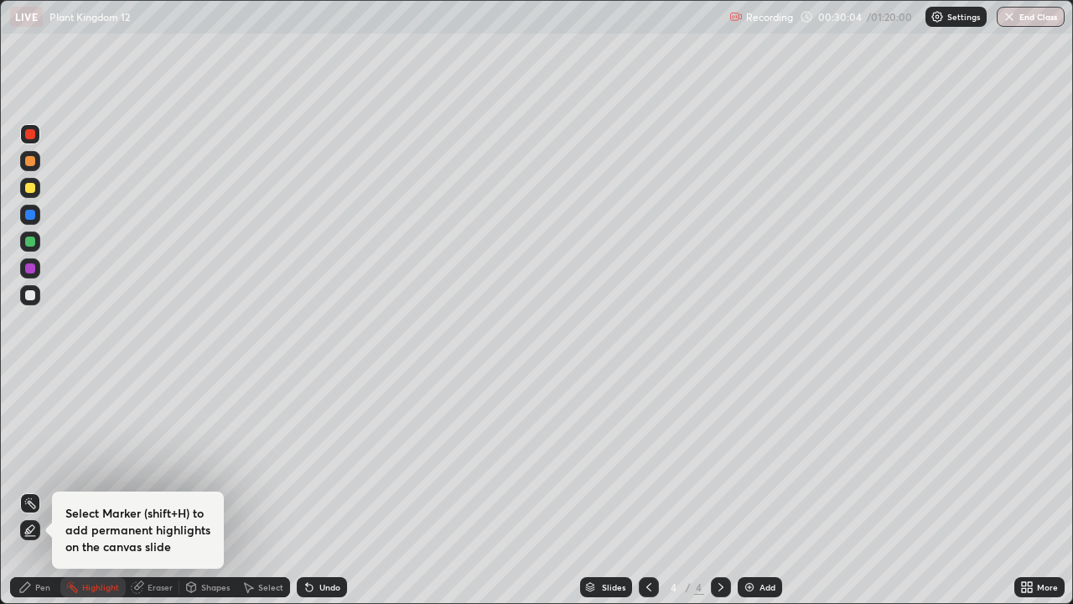
click at [33, 490] on icon at bounding box center [29, 529] width 13 height 13
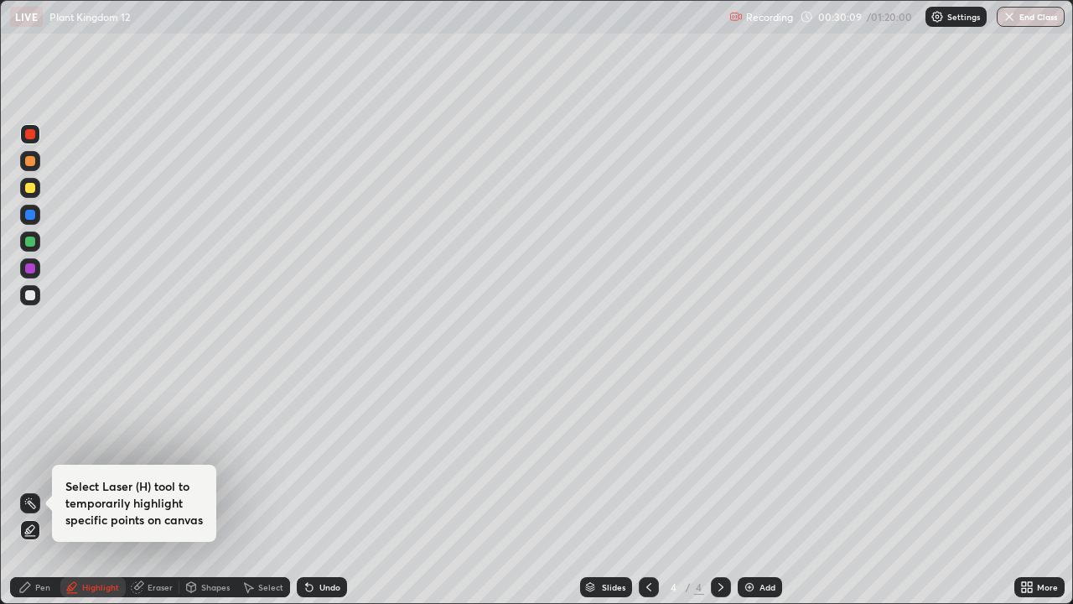
click at [31, 191] on div at bounding box center [30, 188] width 10 height 10
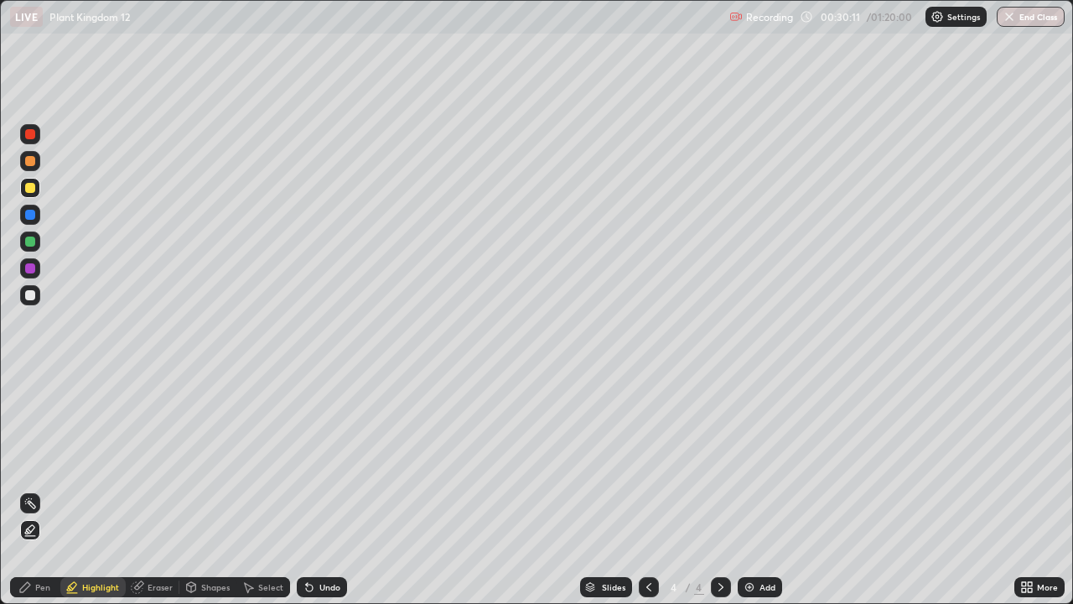
click at [38, 490] on div "Pen" at bounding box center [42, 587] width 15 height 8
click at [36, 137] on div at bounding box center [30, 134] width 20 height 20
click at [34, 191] on div at bounding box center [30, 188] width 10 height 10
click at [649, 490] on icon at bounding box center [648, 586] width 13 height 13
click at [158, 490] on div "Eraser" at bounding box center [160, 587] width 25 height 8
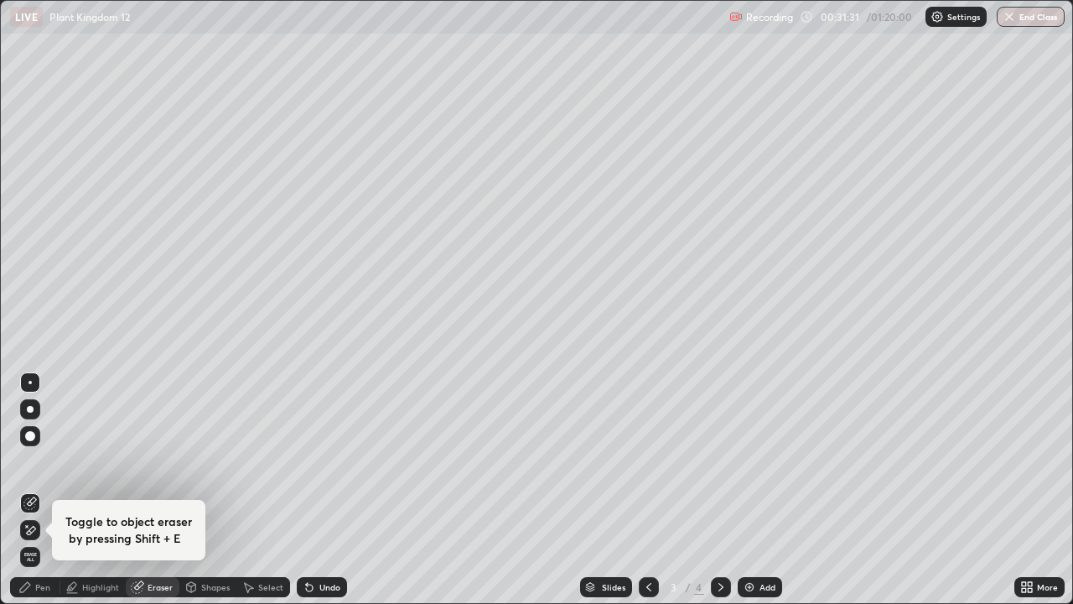
click at [44, 490] on div "Pen" at bounding box center [42, 587] width 15 height 8
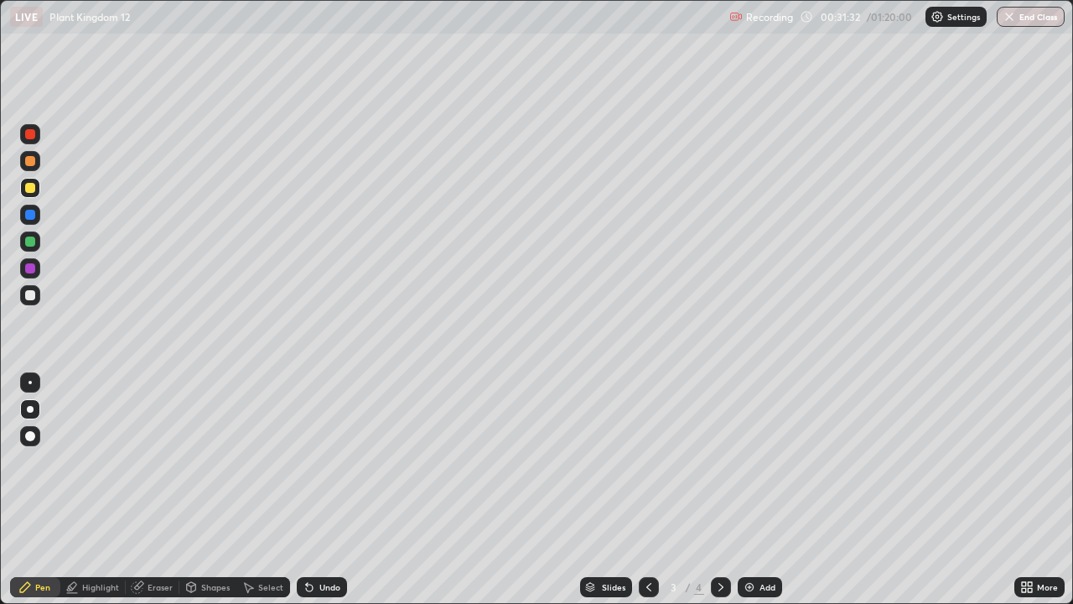
click at [33, 162] on div at bounding box center [30, 161] width 10 height 10
click at [25, 184] on div at bounding box center [30, 188] width 10 height 10
click at [155, 490] on div "Eraser" at bounding box center [160, 587] width 25 height 8
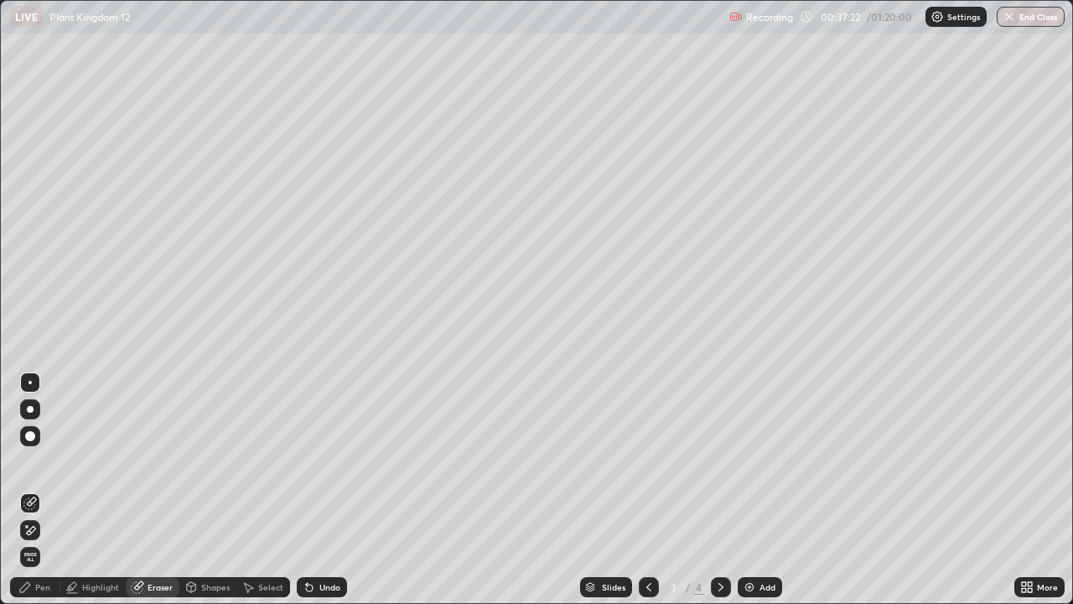
click at [40, 490] on div "Pen" at bounding box center [42, 587] width 15 height 8
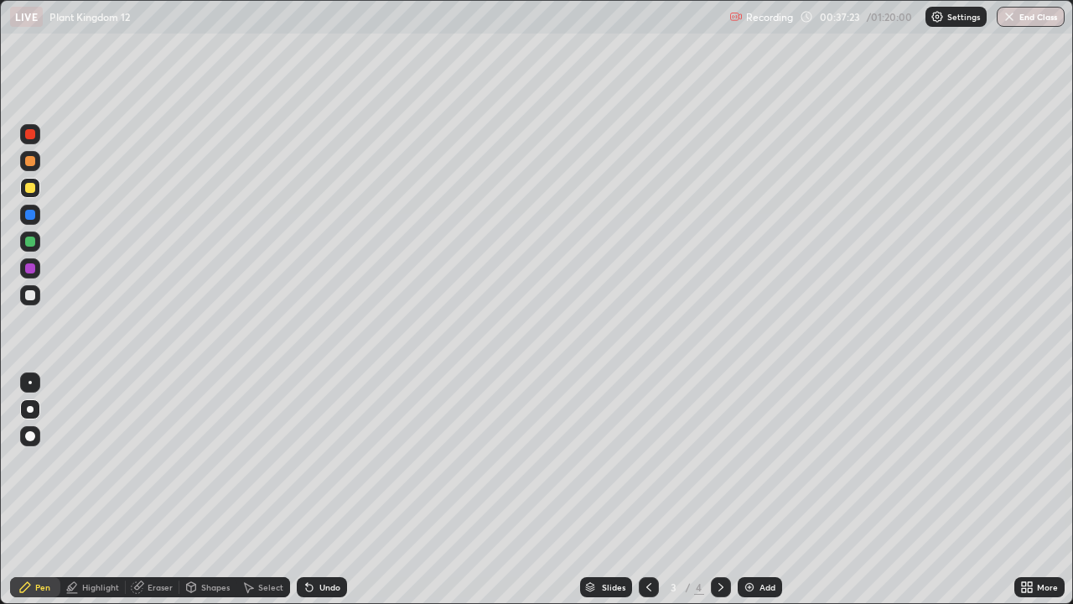
click at [29, 215] on div at bounding box center [30, 215] width 10 height 10
click at [276, 490] on div "Select" at bounding box center [263, 587] width 54 height 34
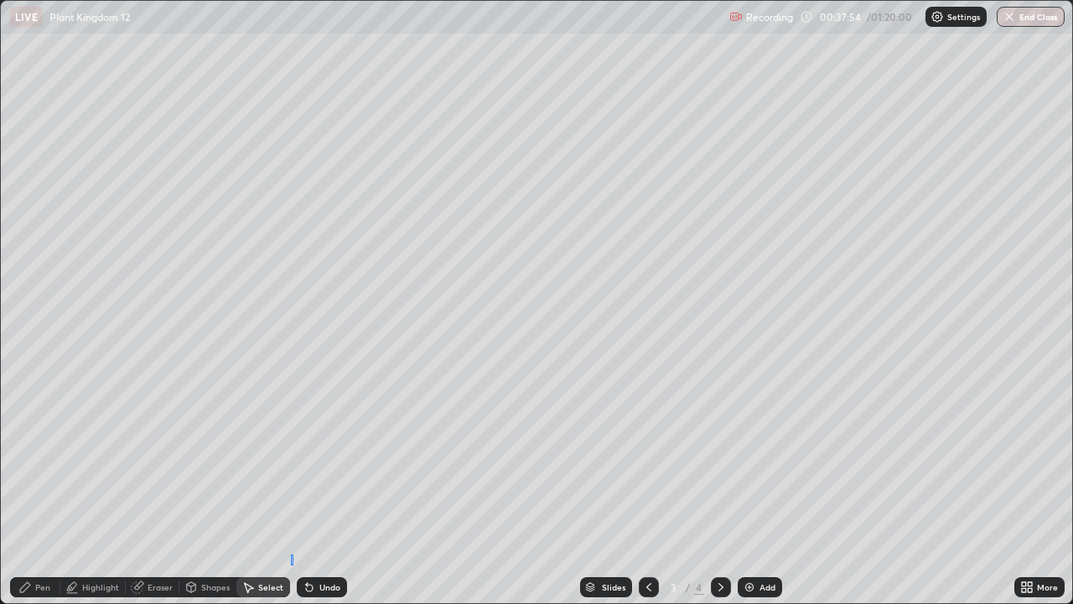
click at [294, 490] on div "Undo" at bounding box center [318, 587] width 57 height 34
click at [293, 490] on div "0 ° Undo Copy Duplicate Duplicate to new slide Delete" at bounding box center [536, 302] width 1071 height 602
click at [41, 490] on div "Pen" at bounding box center [42, 587] width 15 height 8
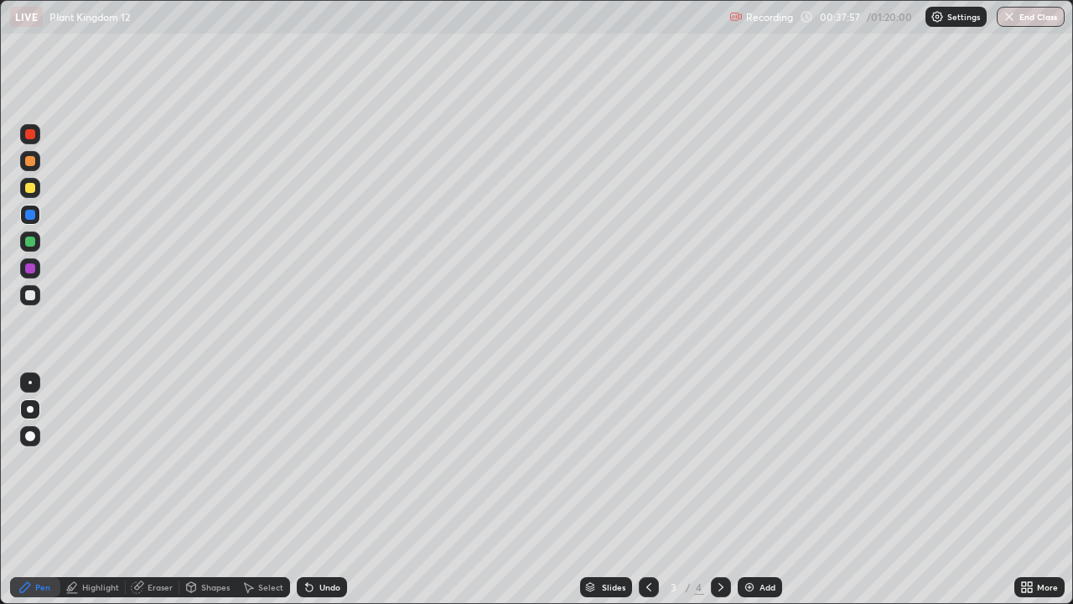
click at [294, 490] on div "Undo" at bounding box center [318, 587] width 57 height 34
click at [1040, 490] on div "More" at bounding box center [1047, 587] width 21 height 8
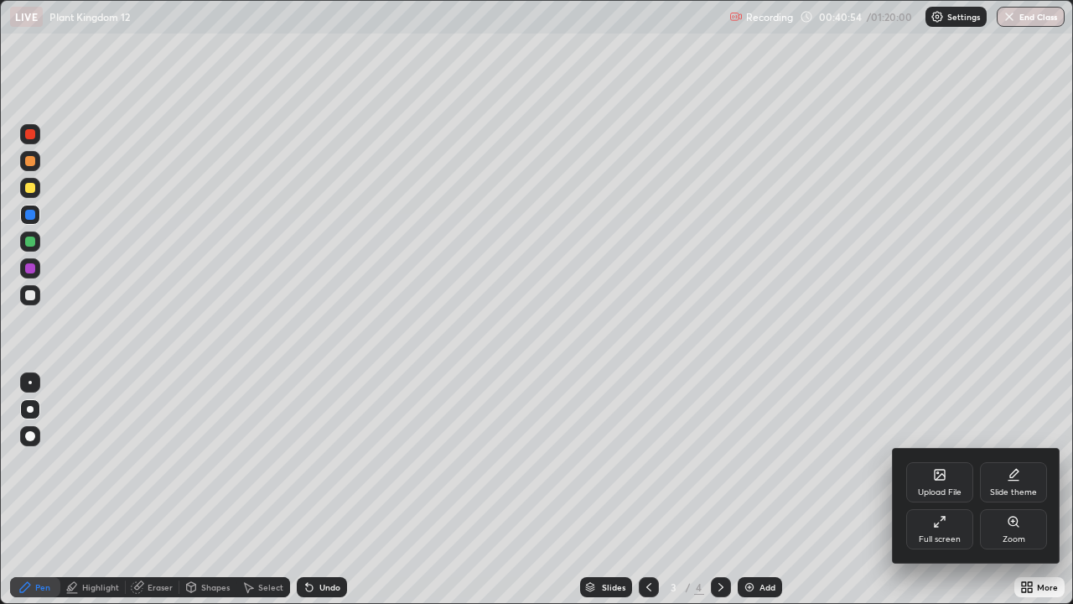
click at [937, 490] on div "Full screen" at bounding box center [939, 529] width 67 height 40
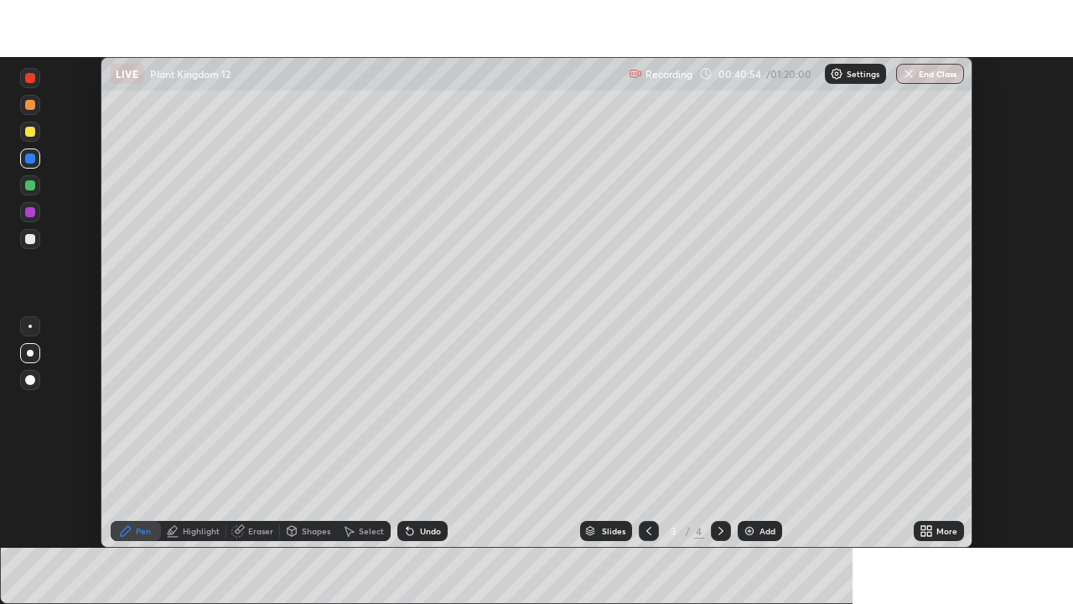
scroll to position [83341, 82758]
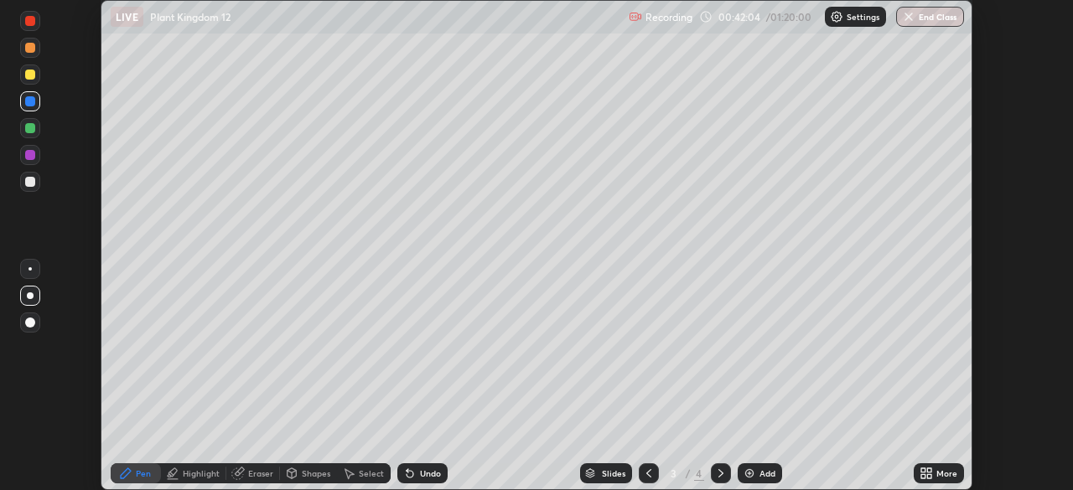
click at [929, 472] on icon at bounding box center [929, 471] width 4 height 4
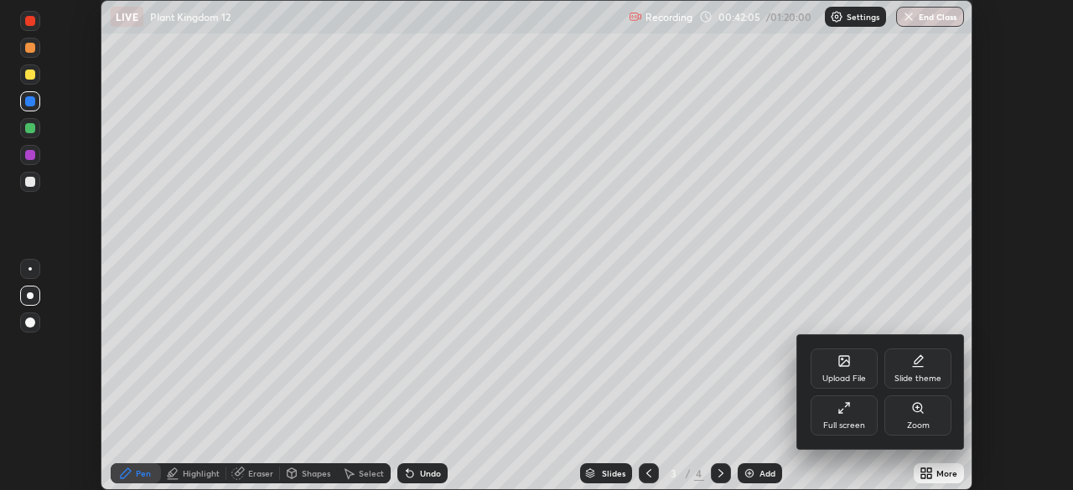
click at [836, 423] on div "Full screen" at bounding box center [844, 426] width 42 height 8
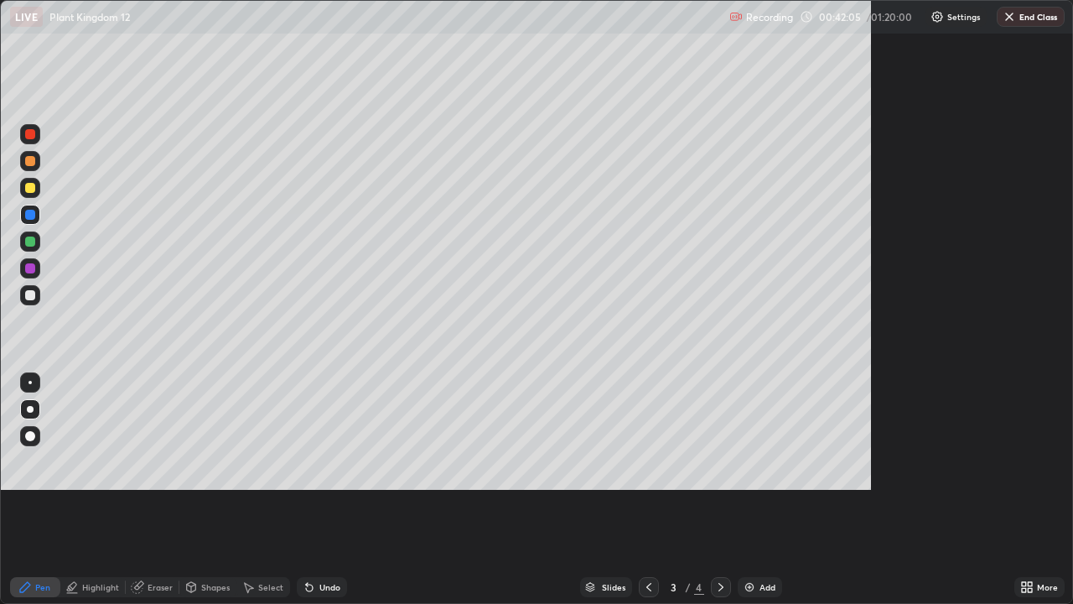
scroll to position [604, 1073]
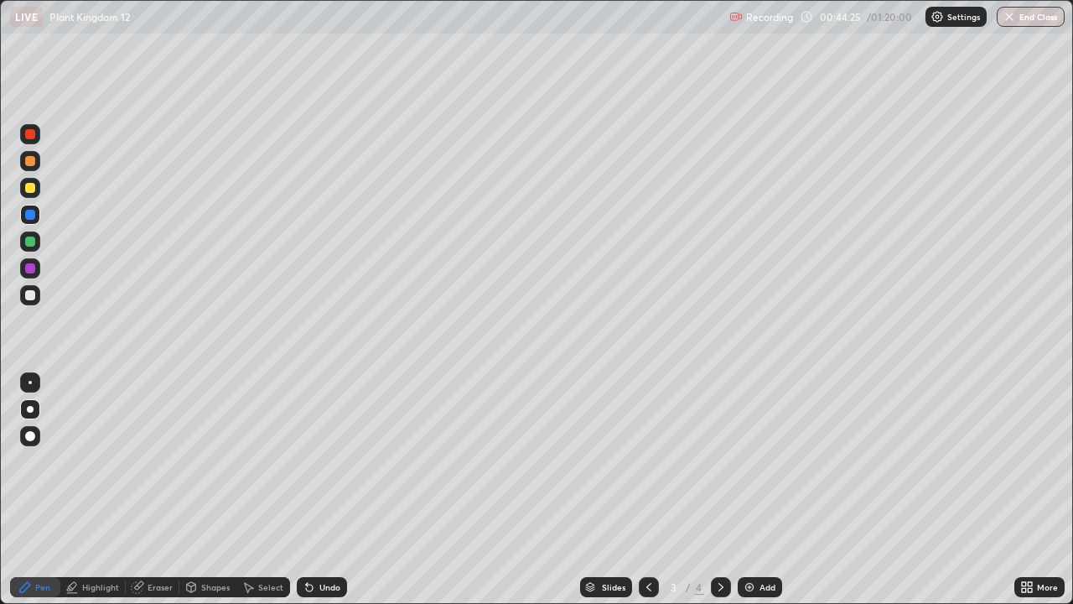
click at [143, 490] on icon at bounding box center [137, 586] width 13 height 13
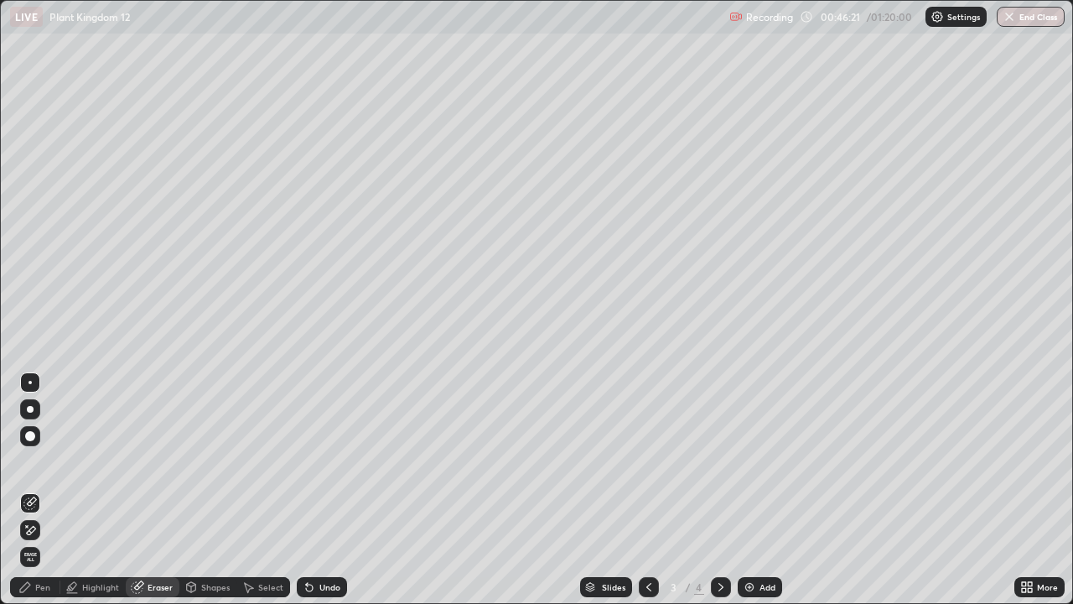
click at [719, 490] on icon at bounding box center [720, 586] width 13 height 13
click at [33, 490] on div "Pen" at bounding box center [35, 587] width 50 height 20
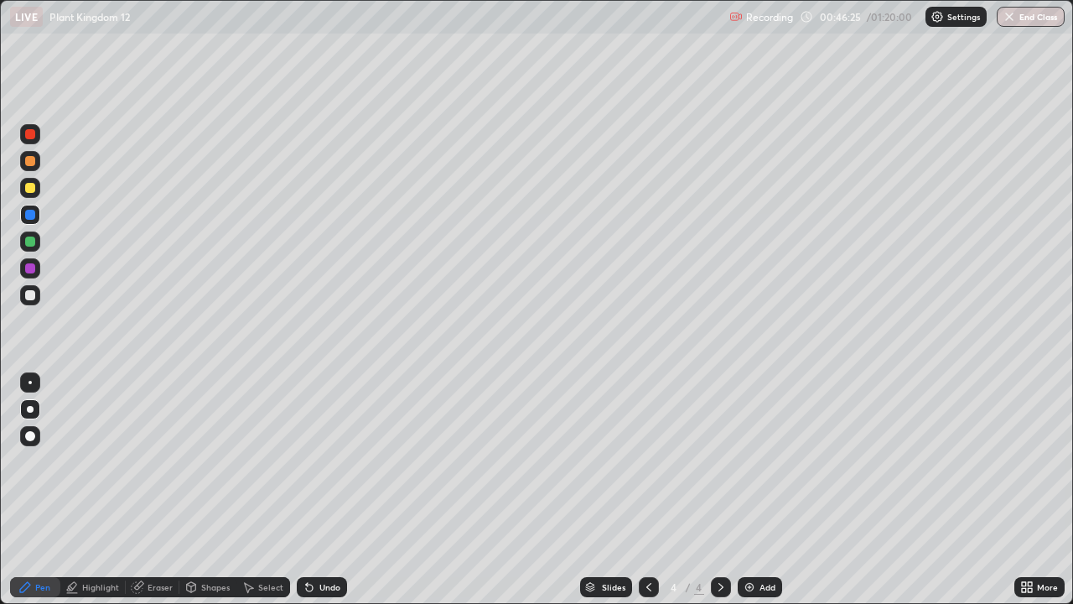
click at [29, 136] on div at bounding box center [30, 134] width 10 height 10
click at [32, 240] on div at bounding box center [30, 241] width 10 height 10
click at [754, 490] on img at bounding box center [749, 586] width 13 height 13
click at [29, 303] on div at bounding box center [30, 295] width 20 height 20
click at [34, 272] on div at bounding box center [30, 268] width 10 height 10
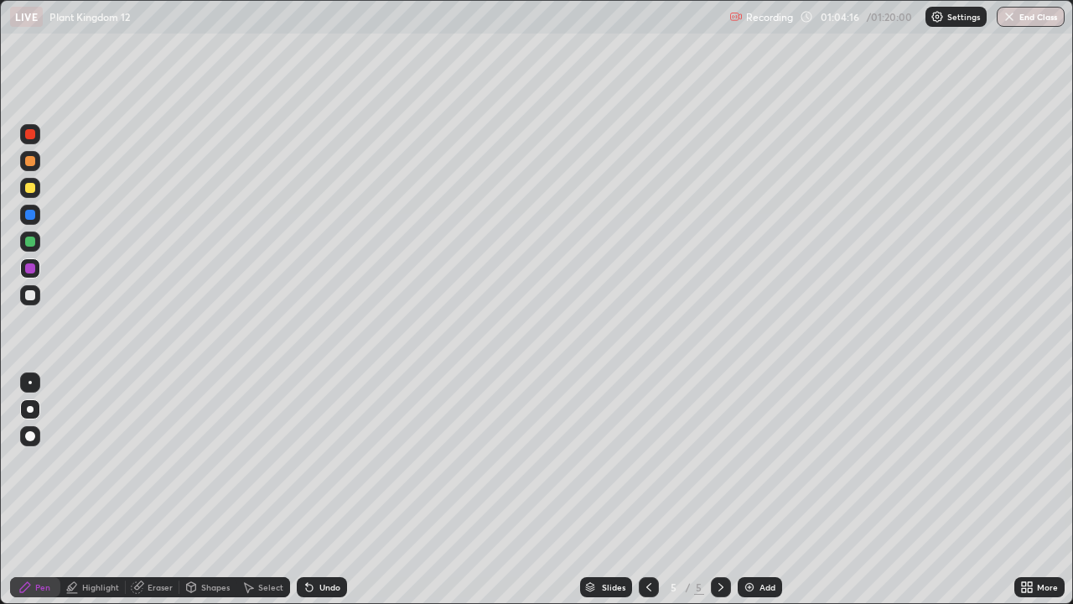
click at [32, 241] on div at bounding box center [30, 241] width 10 height 10
click at [32, 293] on div at bounding box center [30, 295] width 10 height 10
click at [29, 270] on div at bounding box center [30, 268] width 10 height 10
click at [25, 242] on div at bounding box center [30, 241] width 10 height 10
click at [38, 135] on div at bounding box center [30, 134] width 20 height 20
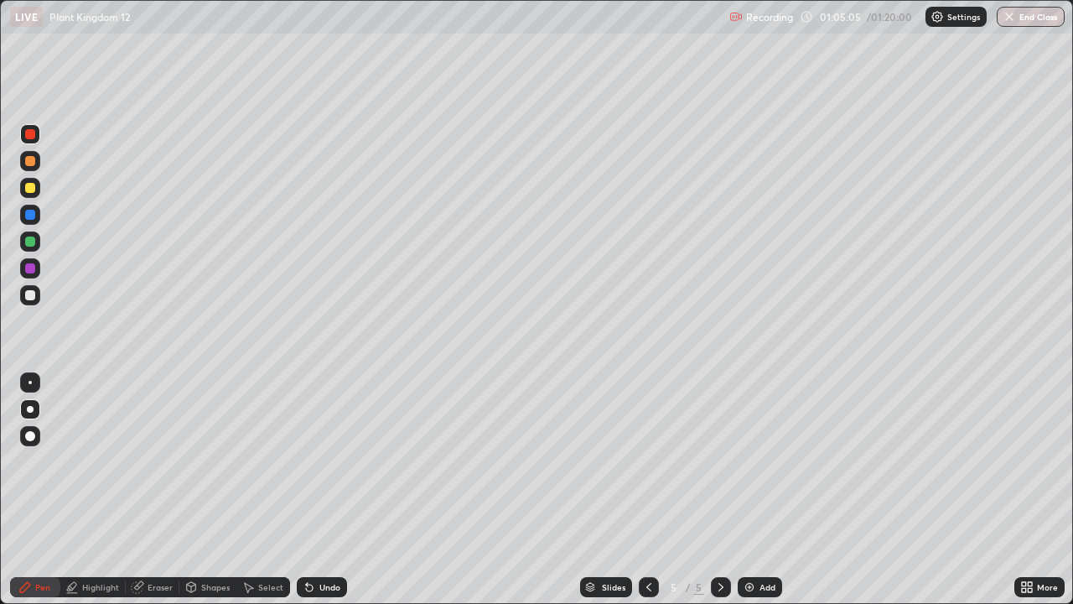
click at [310, 490] on icon at bounding box center [309, 586] width 13 height 13
click at [324, 490] on div "Undo" at bounding box center [329, 587] width 21 height 8
click at [25, 180] on div at bounding box center [30, 188] width 20 height 20
click at [282, 490] on div "Select" at bounding box center [263, 587] width 54 height 20
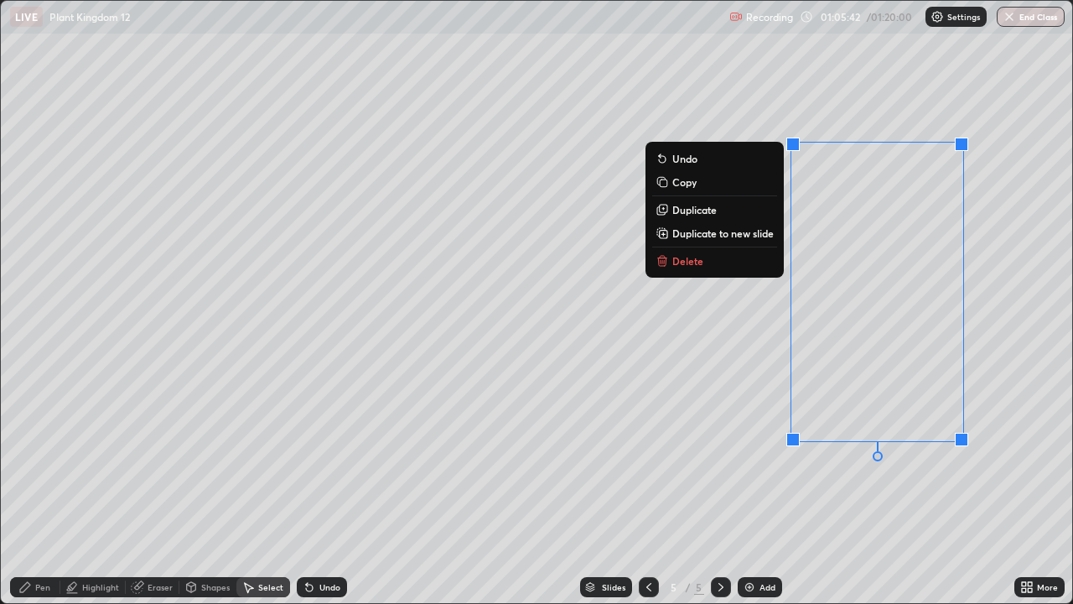
click at [901, 490] on div "0 ° Undo Copy Duplicate Duplicate to new slide Delete" at bounding box center [536, 302] width 1071 height 602
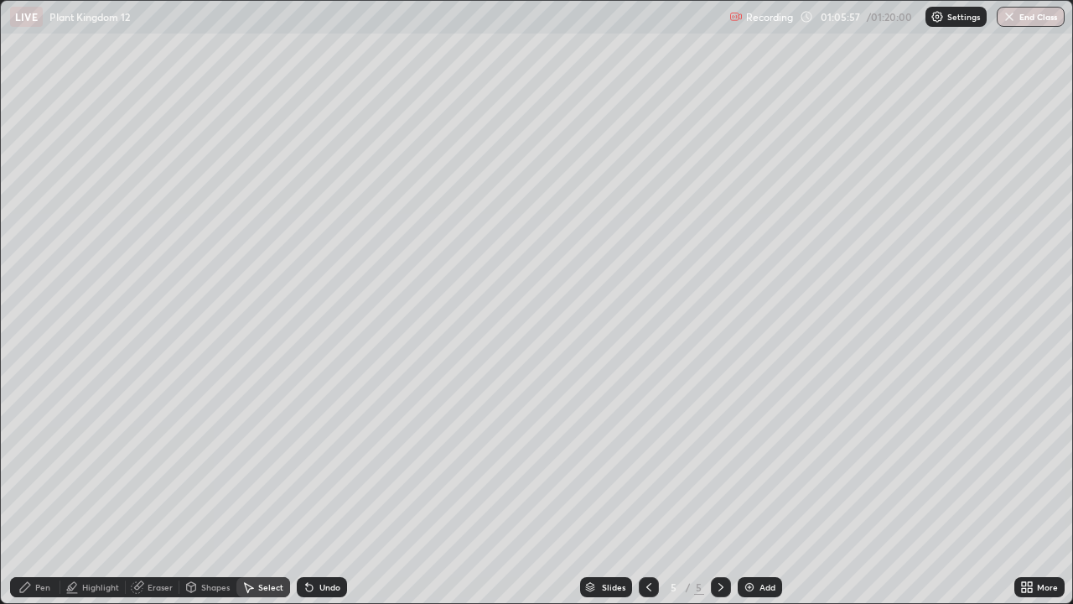
click at [49, 490] on div "Pen" at bounding box center [42, 587] width 15 height 8
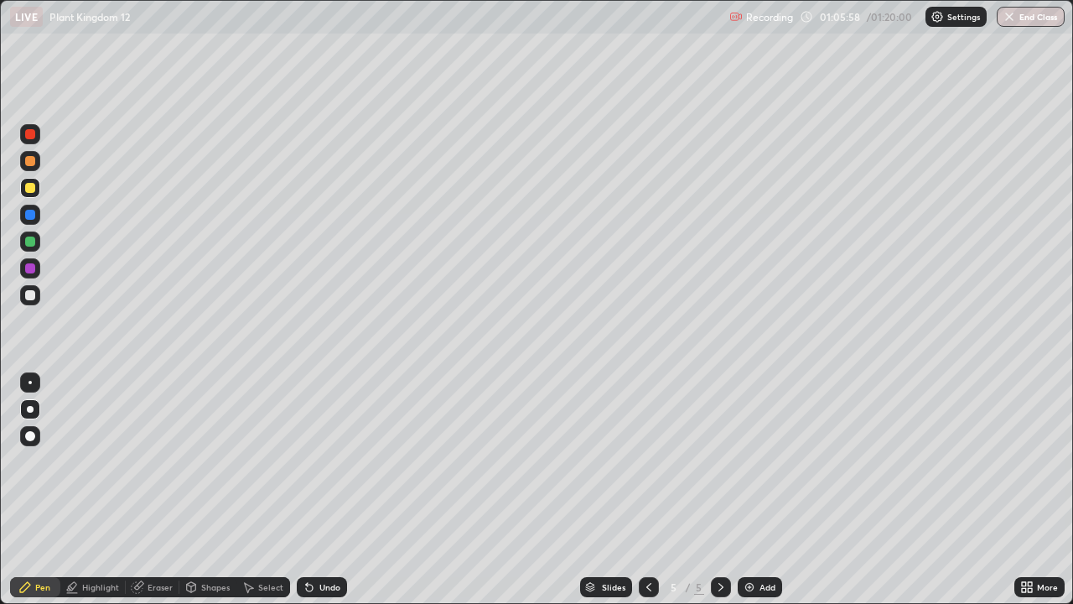
click at [31, 161] on div at bounding box center [30, 161] width 10 height 10
click at [327, 490] on div "Undo" at bounding box center [329, 587] width 21 height 8
click at [28, 294] on div at bounding box center [30, 295] width 10 height 10
click at [28, 138] on div at bounding box center [30, 134] width 10 height 10
click at [22, 215] on div at bounding box center [30, 215] width 20 height 20
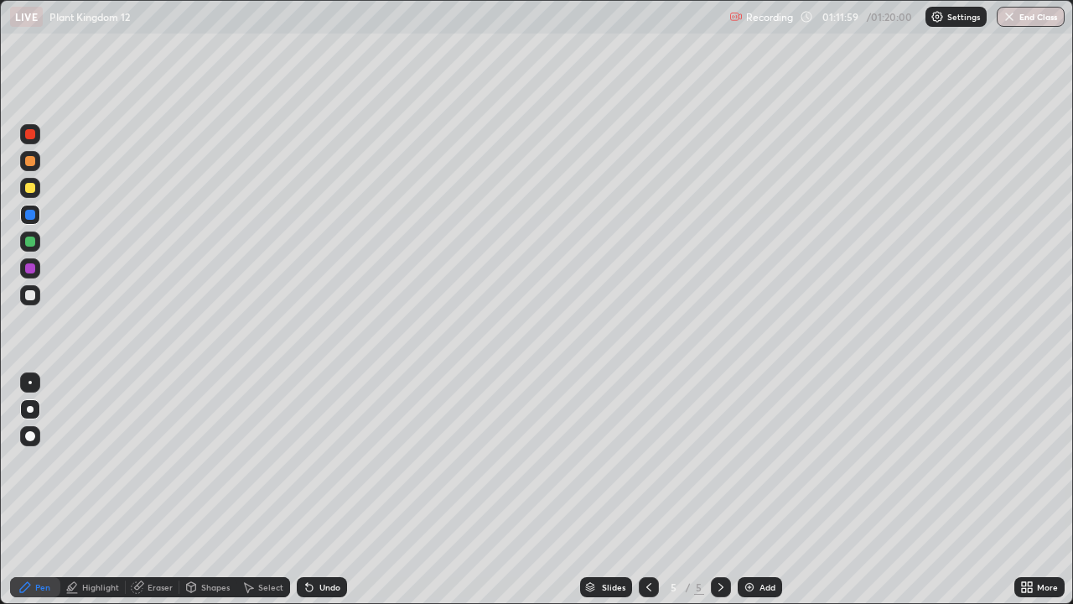
click at [264, 490] on div "Select" at bounding box center [270, 587] width 25 height 8
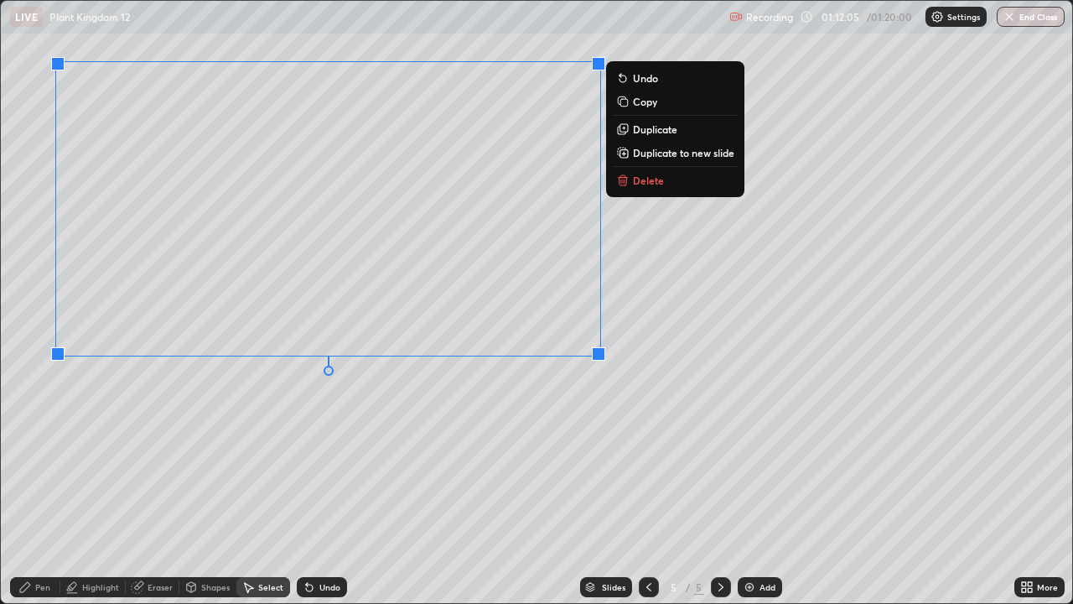
click at [254, 433] on div "0 ° Undo Copy Duplicate Duplicate to new slide Delete" at bounding box center [536, 302] width 1071 height 602
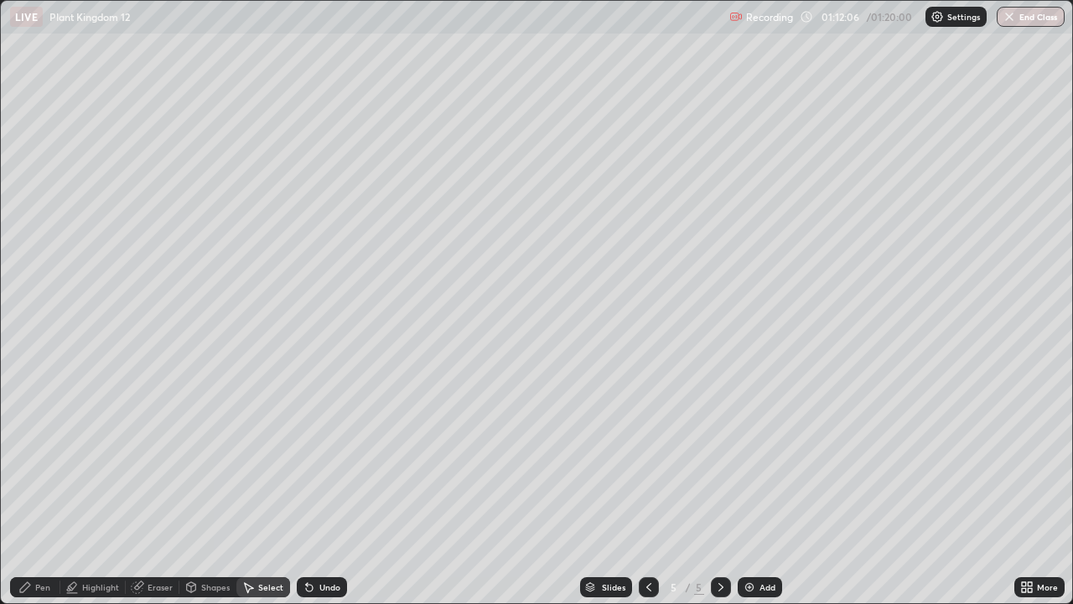
click at [37, 490] on div "Pen" at bounding box center [42, 587] width 15 height 8
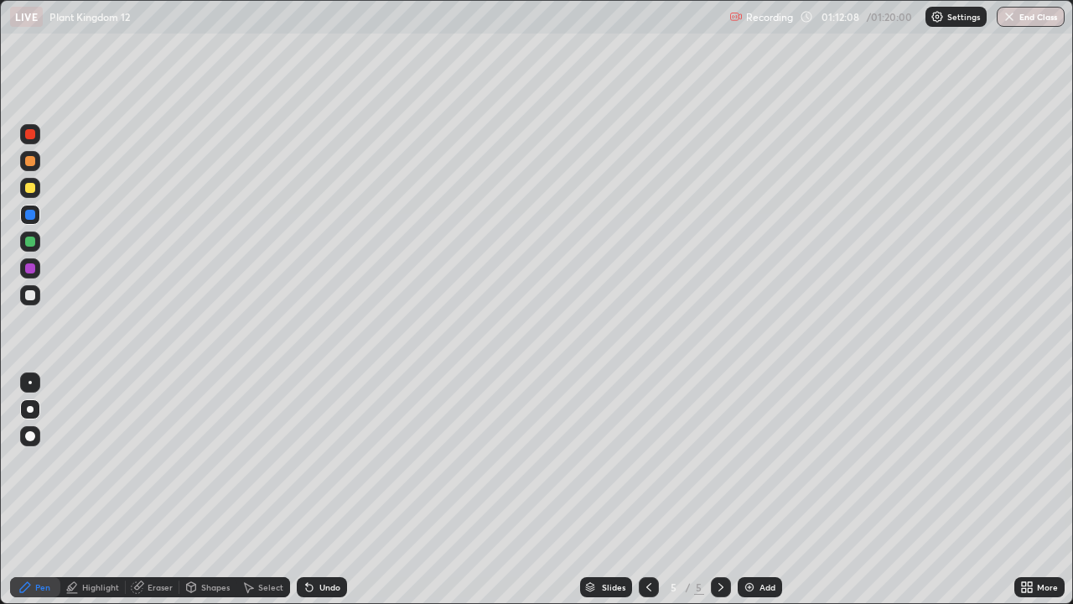
click at [106, 490] on div "Highlight" at bounding box center [100, 587] width 37 height 8
click at [211, 490] on div "Shapes" at bounding box center [215, 587] width 29 height 8
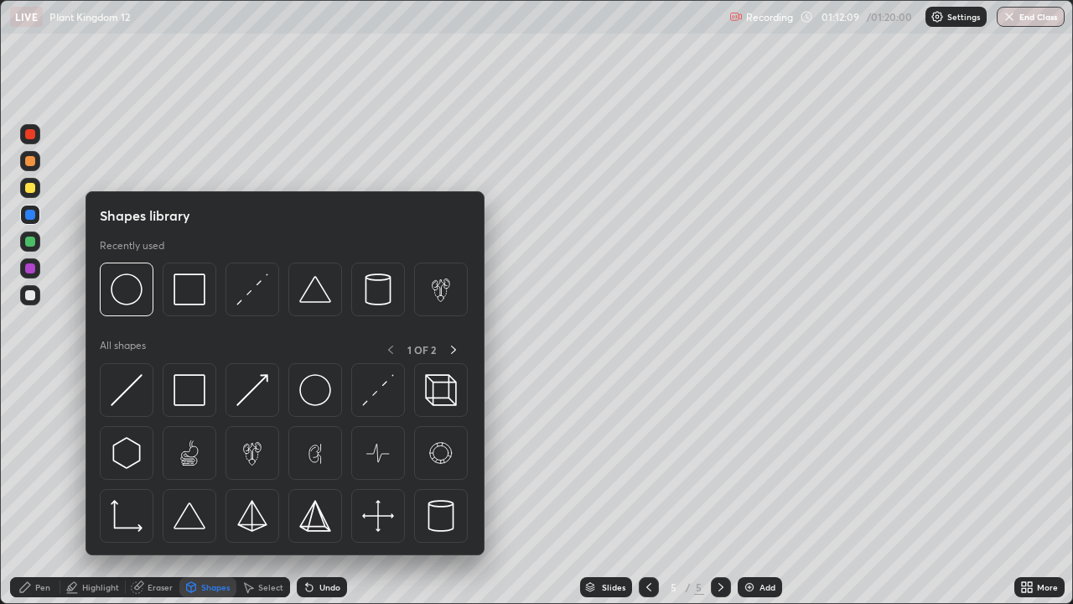
click at [258, 490] on div "Select" at bounding box center [270, 587] width 25 height 8
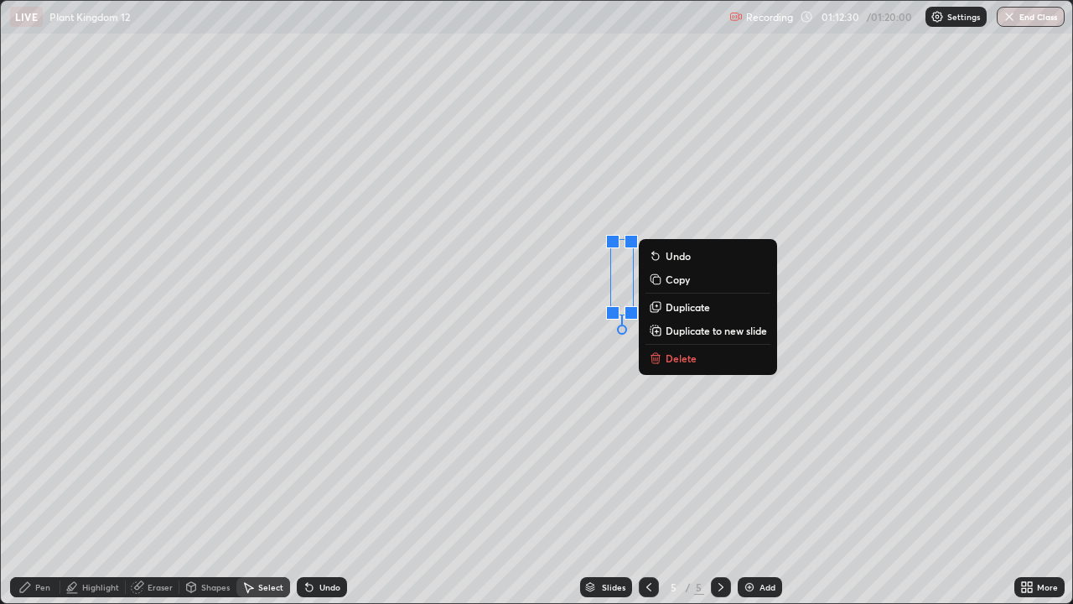
click at [412, 427] on div "0 ° Undo Copy Duplicate Duplicate to new slide Delete" at bounding box center [536, 302] width 1071 height 602
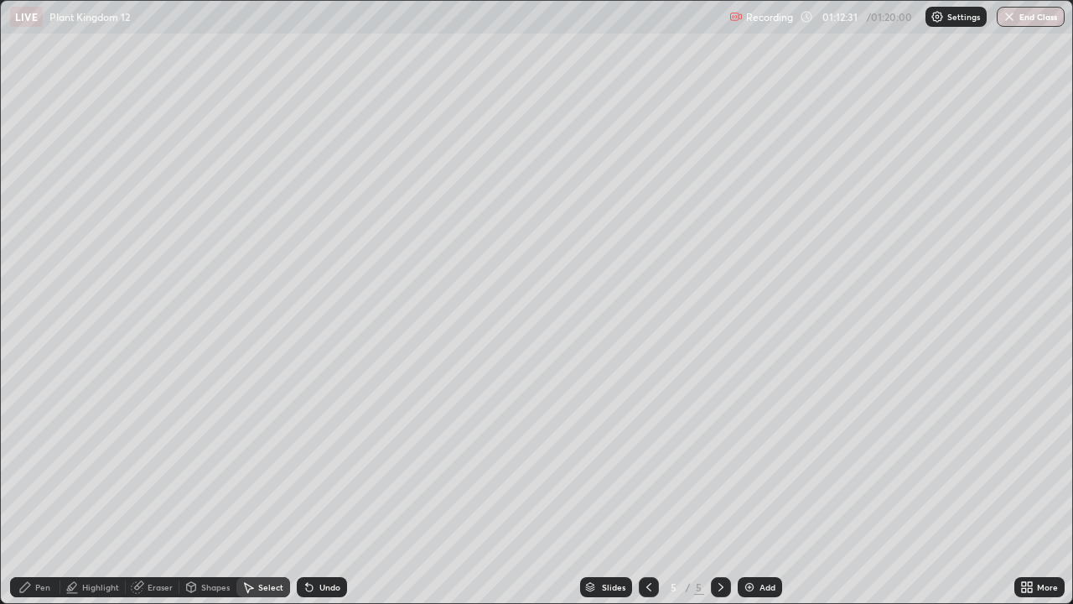
click at [26, 490] on div "Pen" at bounding box center [35, 587] width 50 height 20
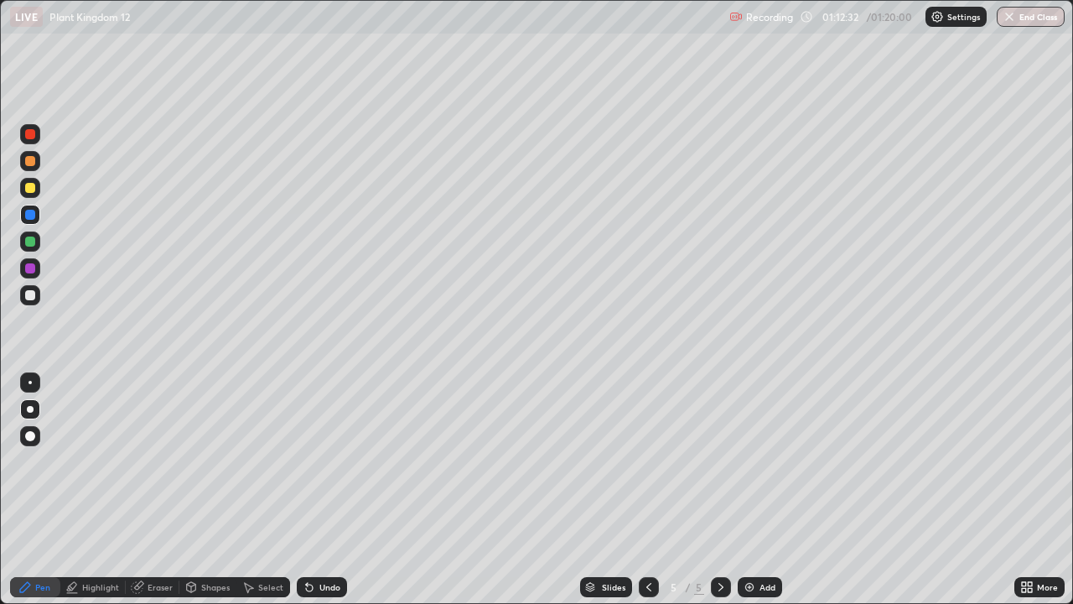
click at [28, 272] on div at bounding box center [30, 268] width 10 height 10
click at [23, 242] on div at bounding box center [30, 241] width 20 height 20
click at [31, 268] on div at bounding box center [30, 268] width 10 height 10
click at [29, 216] on div at bounding box center [30, 215] width 10 height 10
click at [322, 490] on div "Undo" at bounding box center [329, 587] width 21 height 8
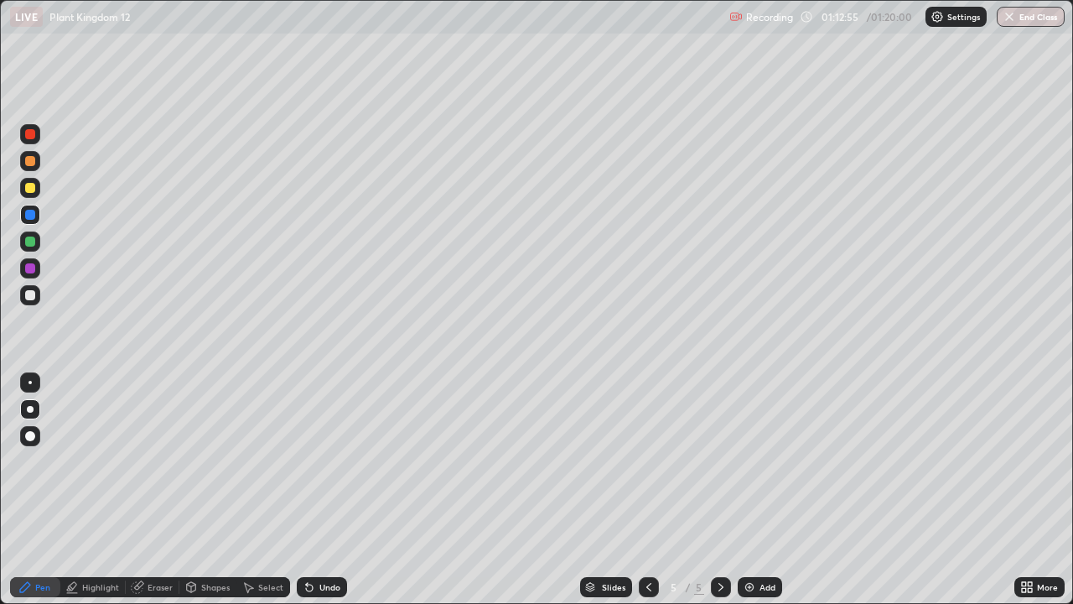
click at [324, 490] on div "Undo" at bounding box center [329, 587] width 21 height 8
click at [322, 490] on div "Undo" at bounding box center [322, 587] width 50 height 20
click at [30, 163] on div at bounding box center [30, 161] width 10 height 10
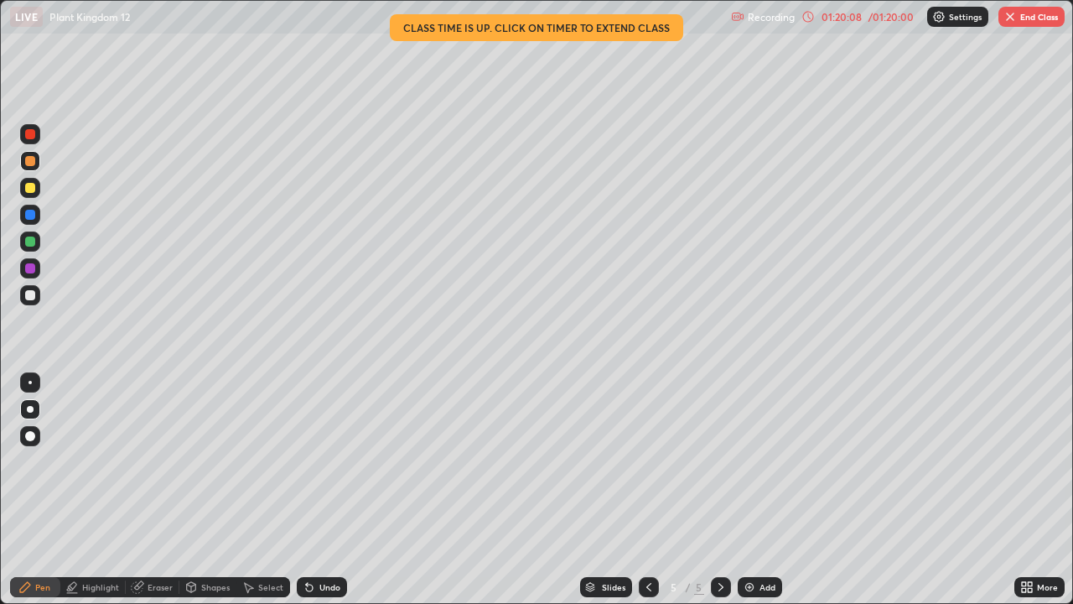
click at [1009, 18] on img "button" at bounding box center [1009, 16] width 13 height 13
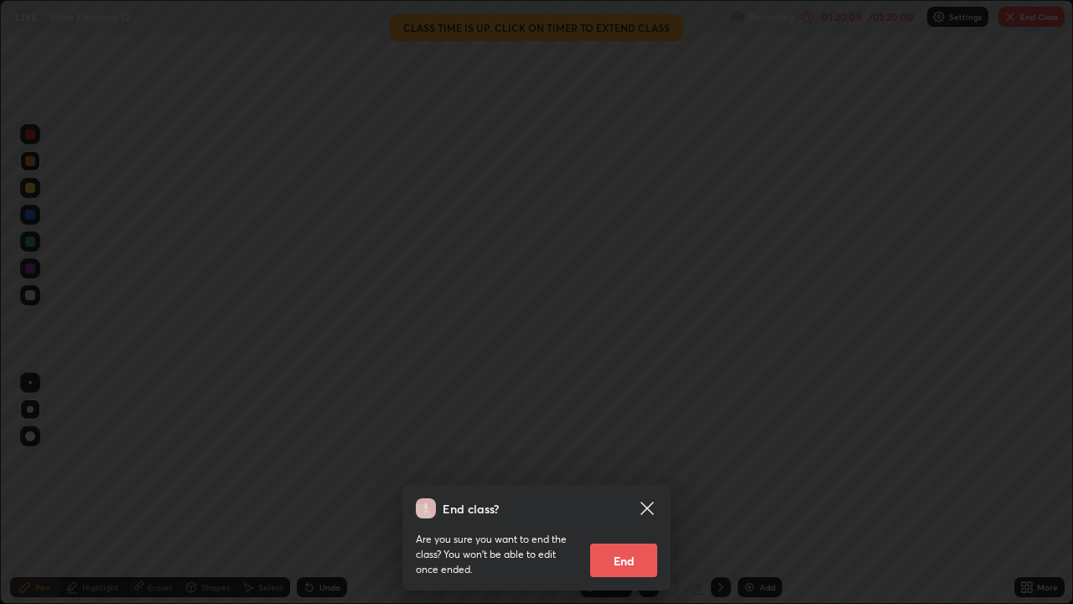
click at [636, 490] on button "End" at bounding box center [623, 560] width 67 height 34
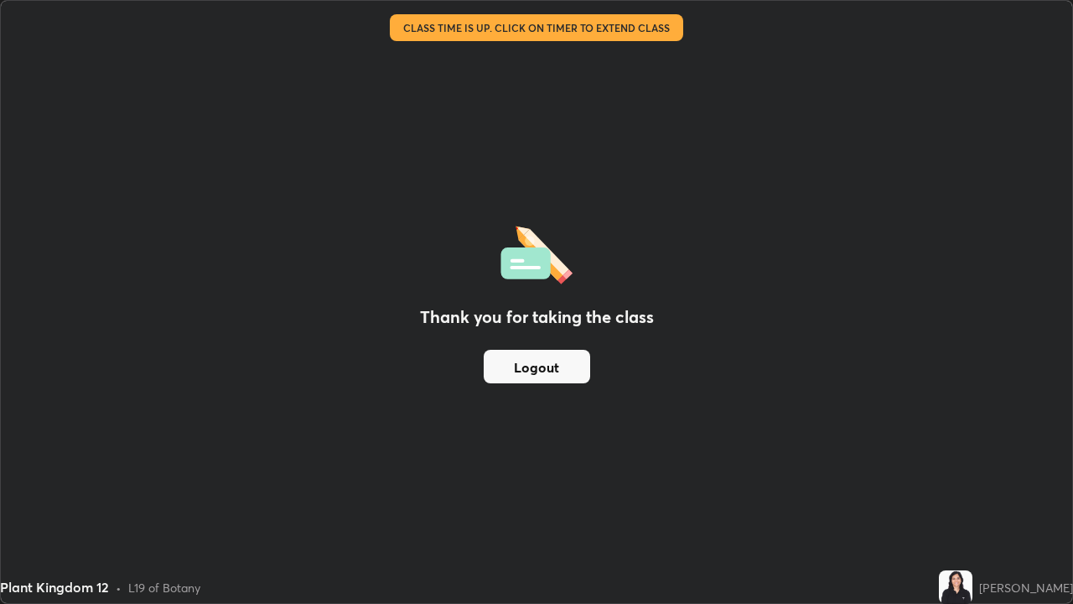
click at [547, 375] on button "Logout" at bounding box center [537, 367] width 106 height 34
click at [552, 366] on button "Logout" at bounding box center [537, 367] width 106 height 34
